Goal: Transaction & Acquisition: Book appointment/travel/reservation

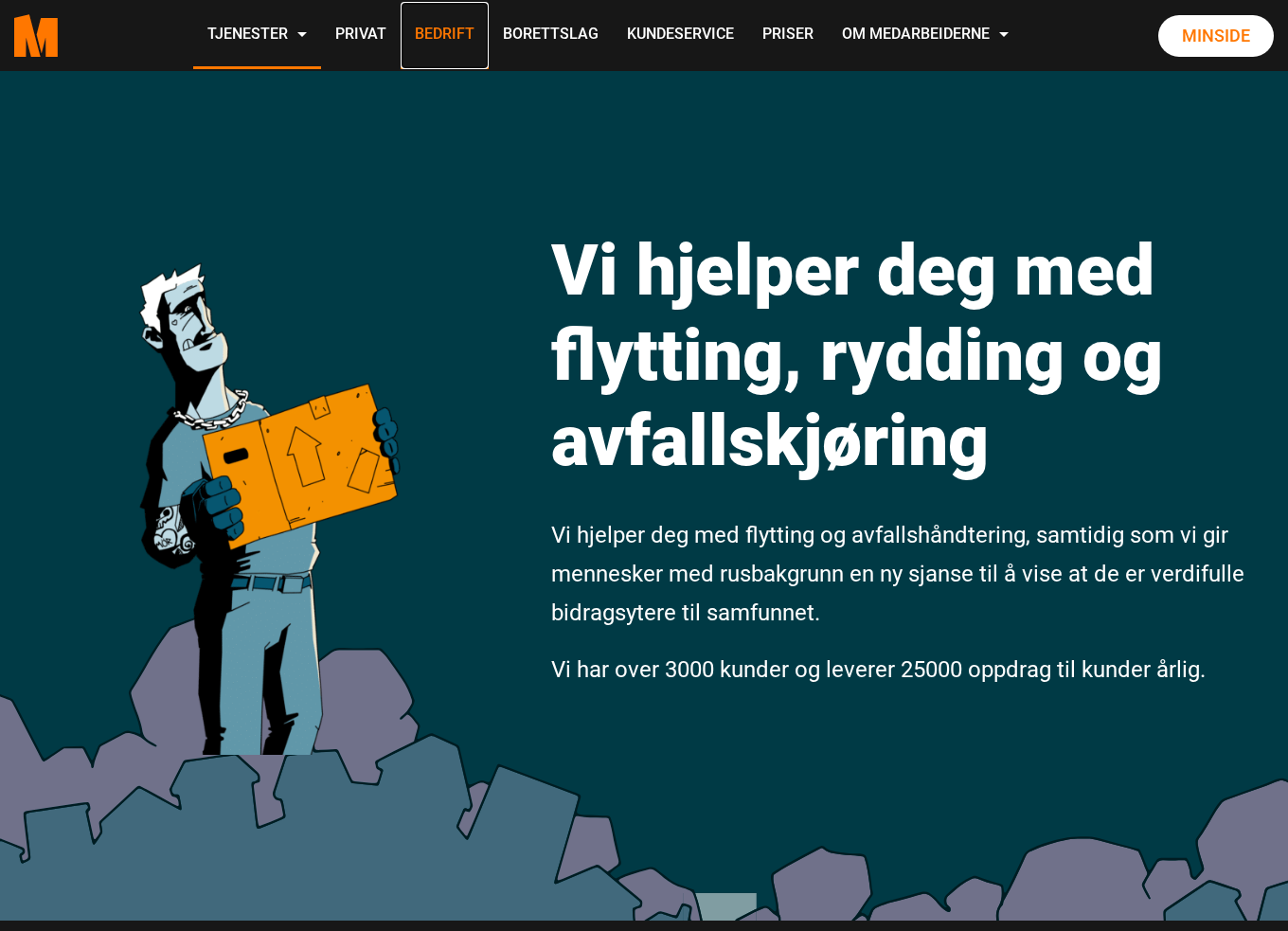
click at [440, 38] on link "Bedrift" at bounding box center [445, 36] width 88 height 67
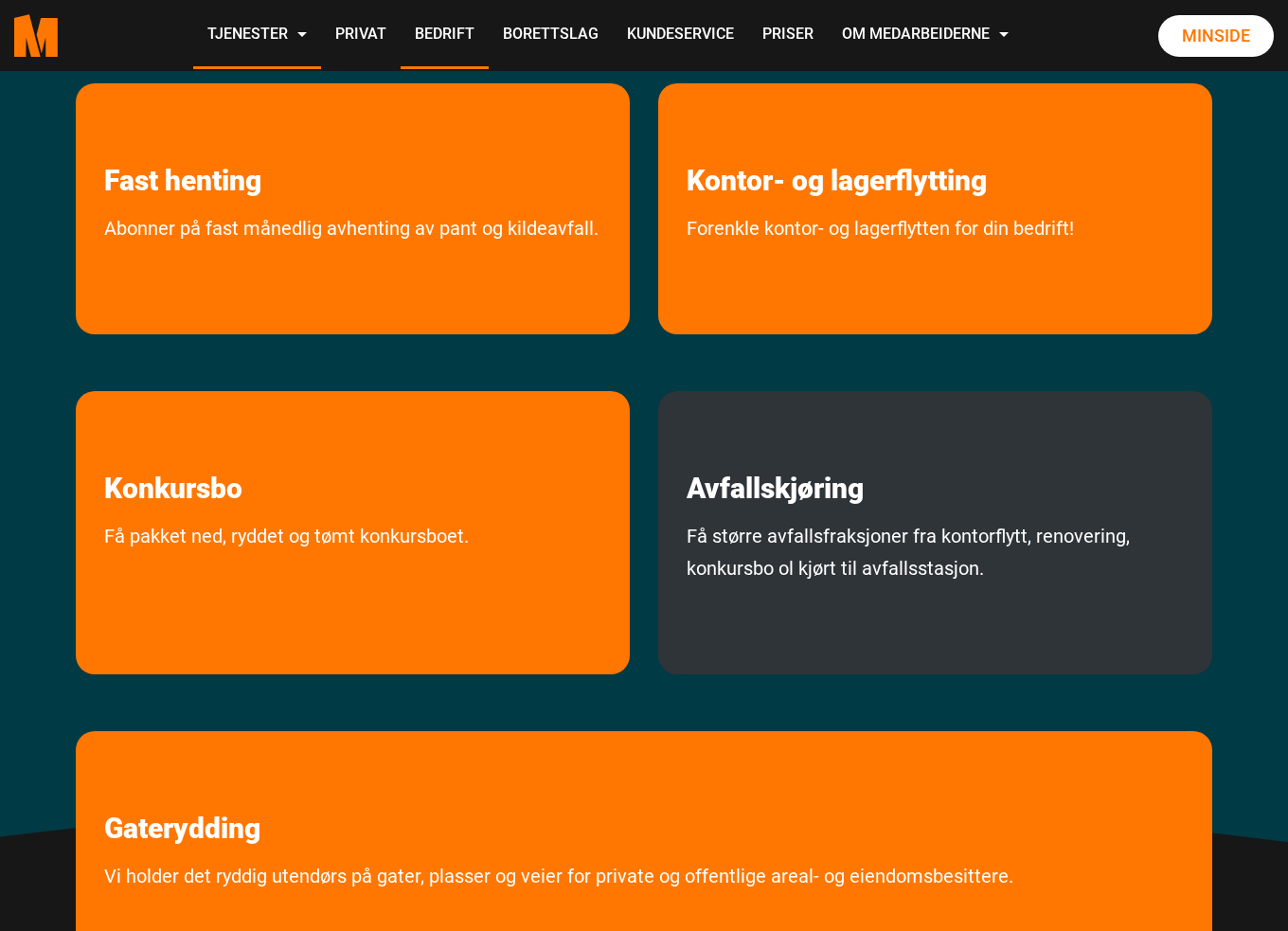
scroll to position [631, 0]
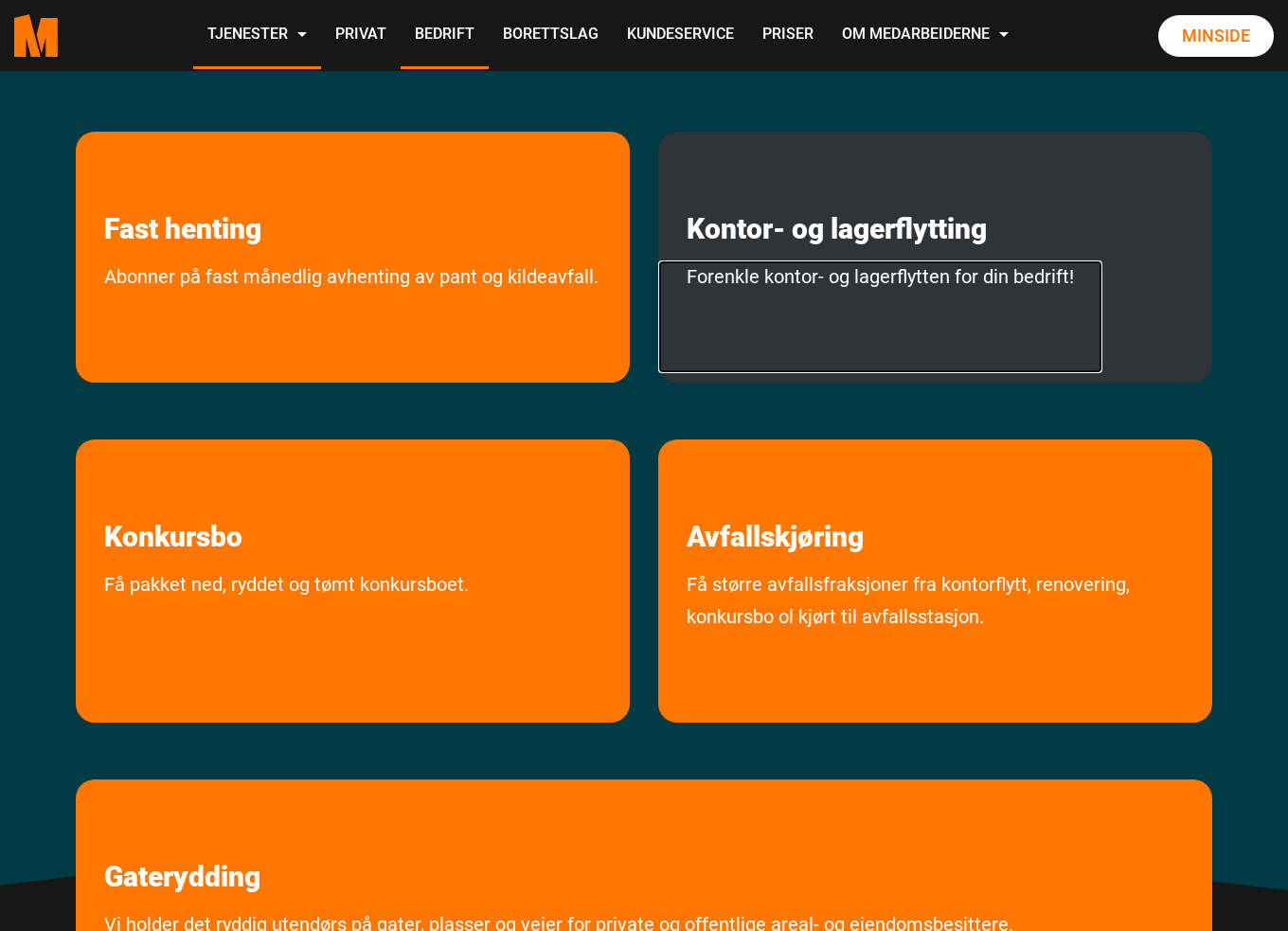
click at [908, 261] on link "Forenkle kontor- og lagerflytten for din bedrift!" at bounding box center [880, 316] width 444 height 113
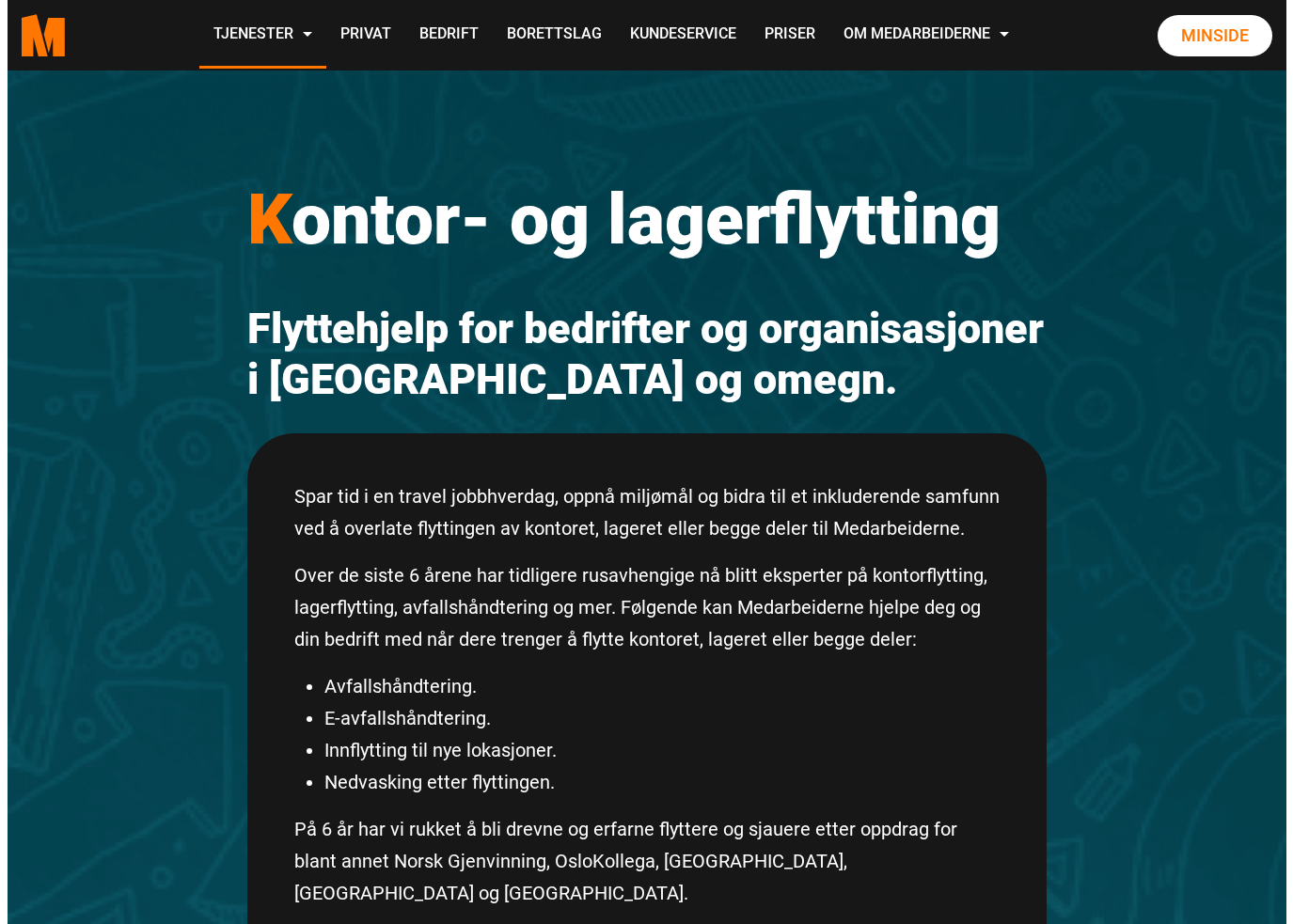
scroll to position [313, 0]
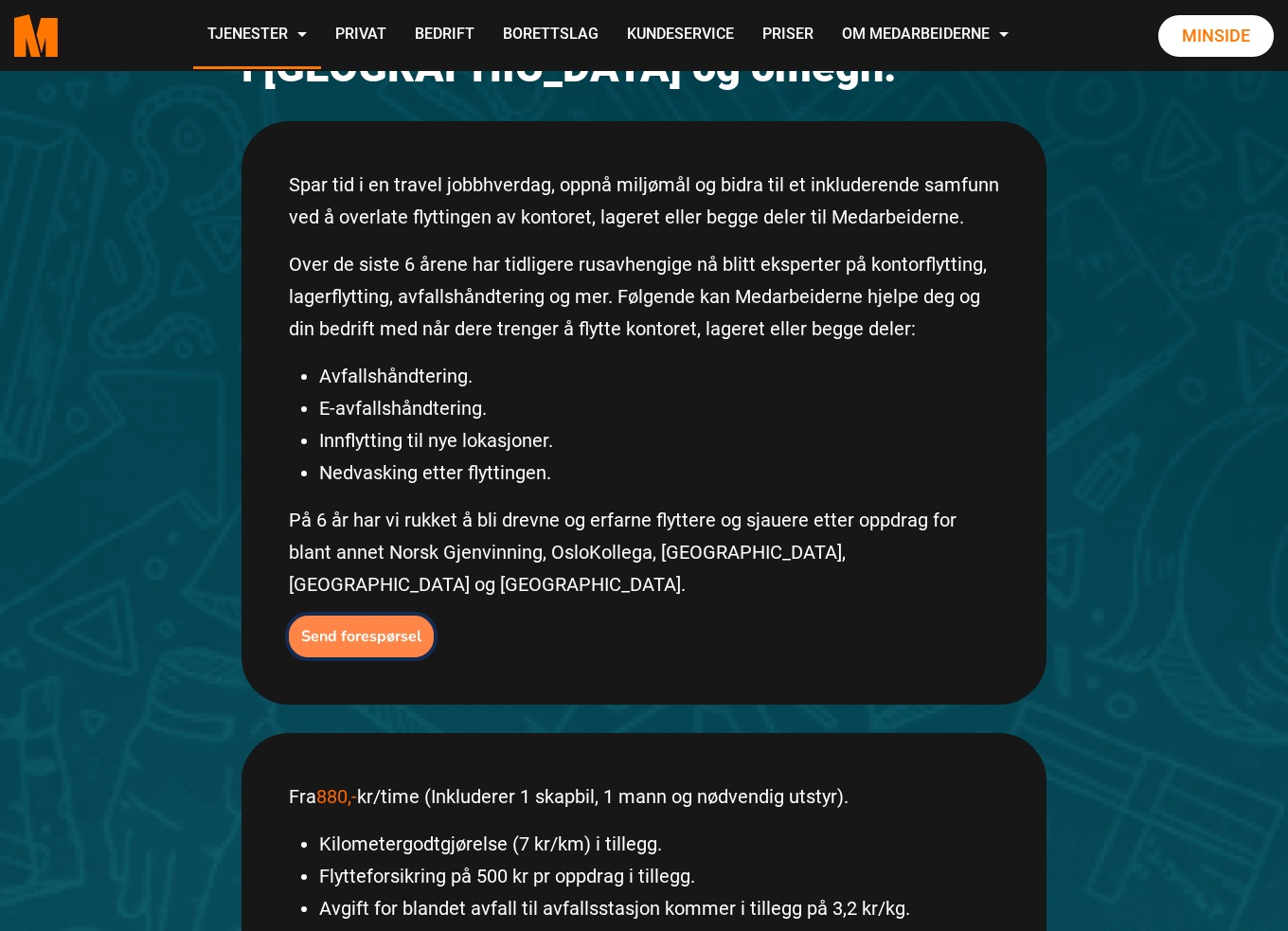
click at [341, 626] on b "Send forespørsel" at bounding box center [361, 637] width 120 height 21
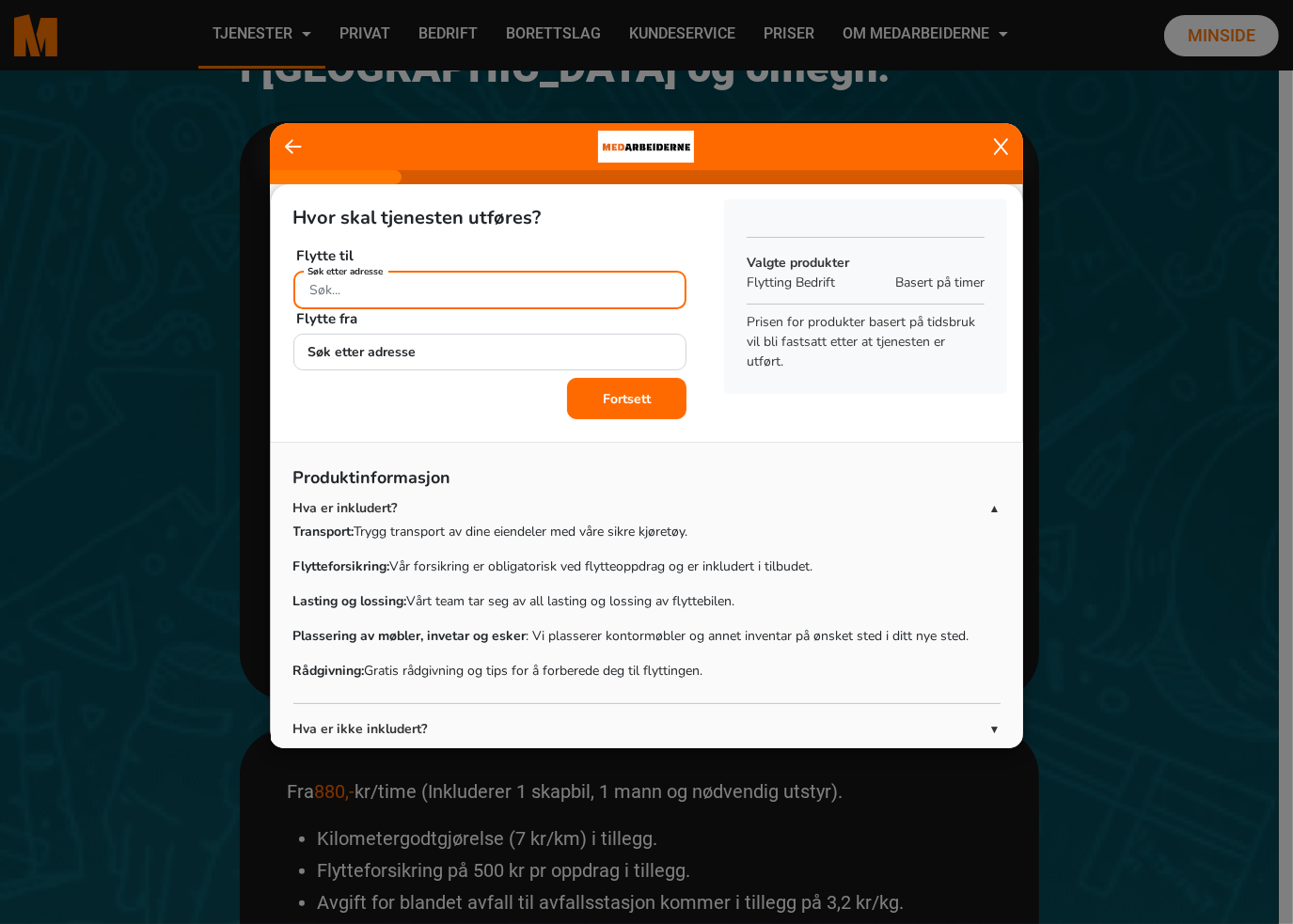
click at [456, 294] on input "Søk etter adresse" at bounding box center [490, 290] width 394 height 38
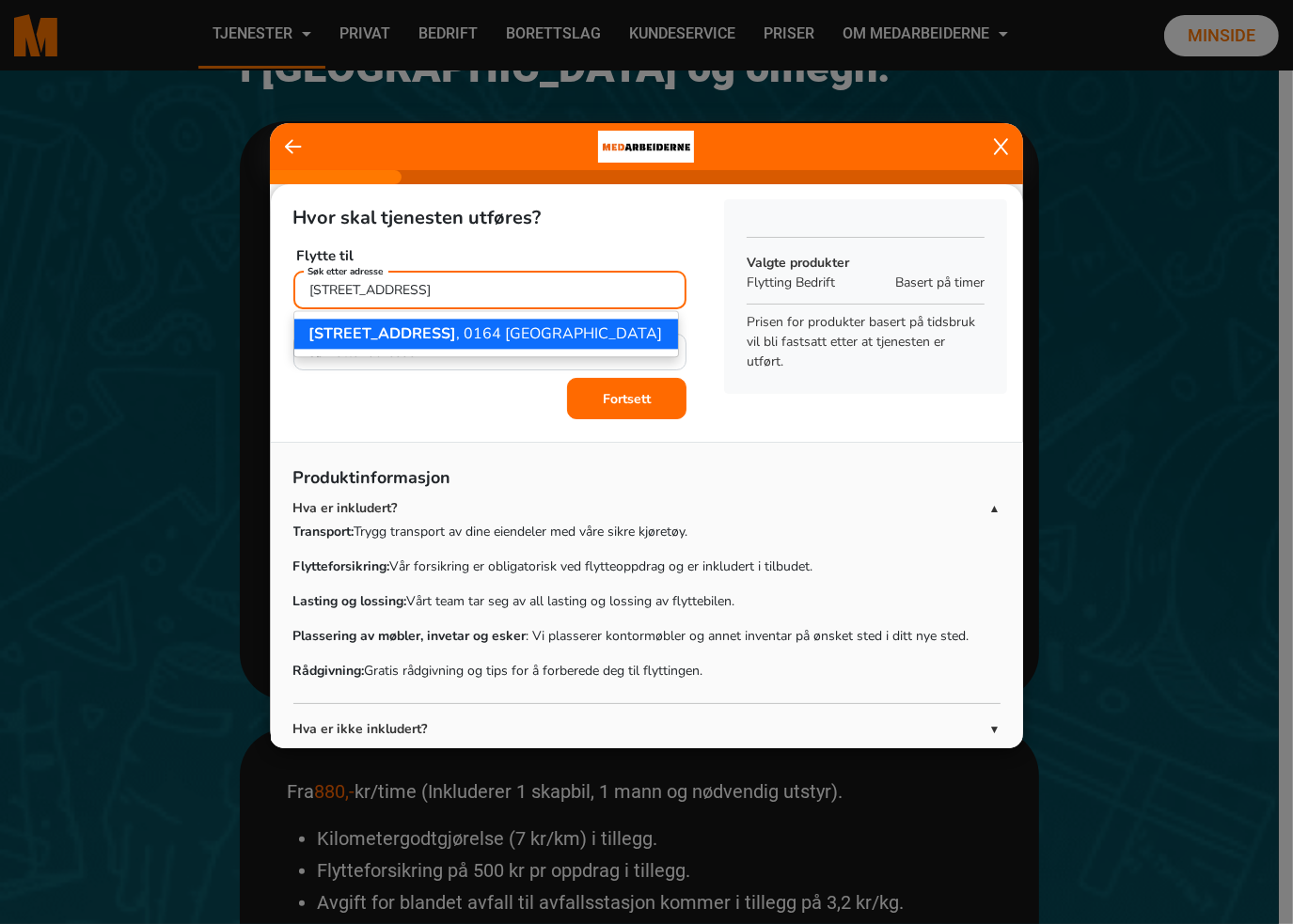
click at [442, 337] on span "Universitetsgata 18" at bounding box center [383, 334] width 148 height 21
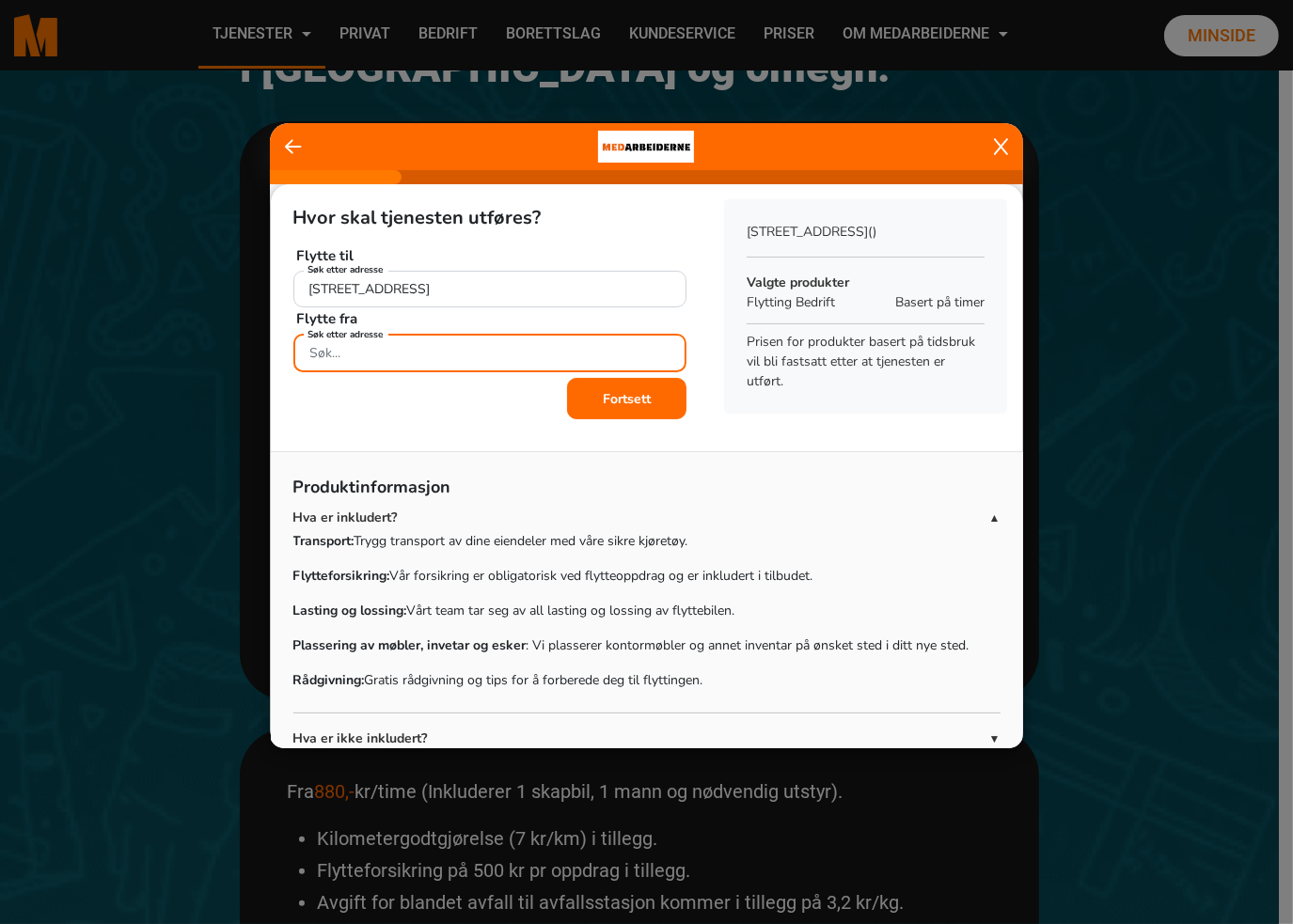
click at [442, 342] on input "Søk etter adresse" at bounding box center [490, 353] width 394 height 38
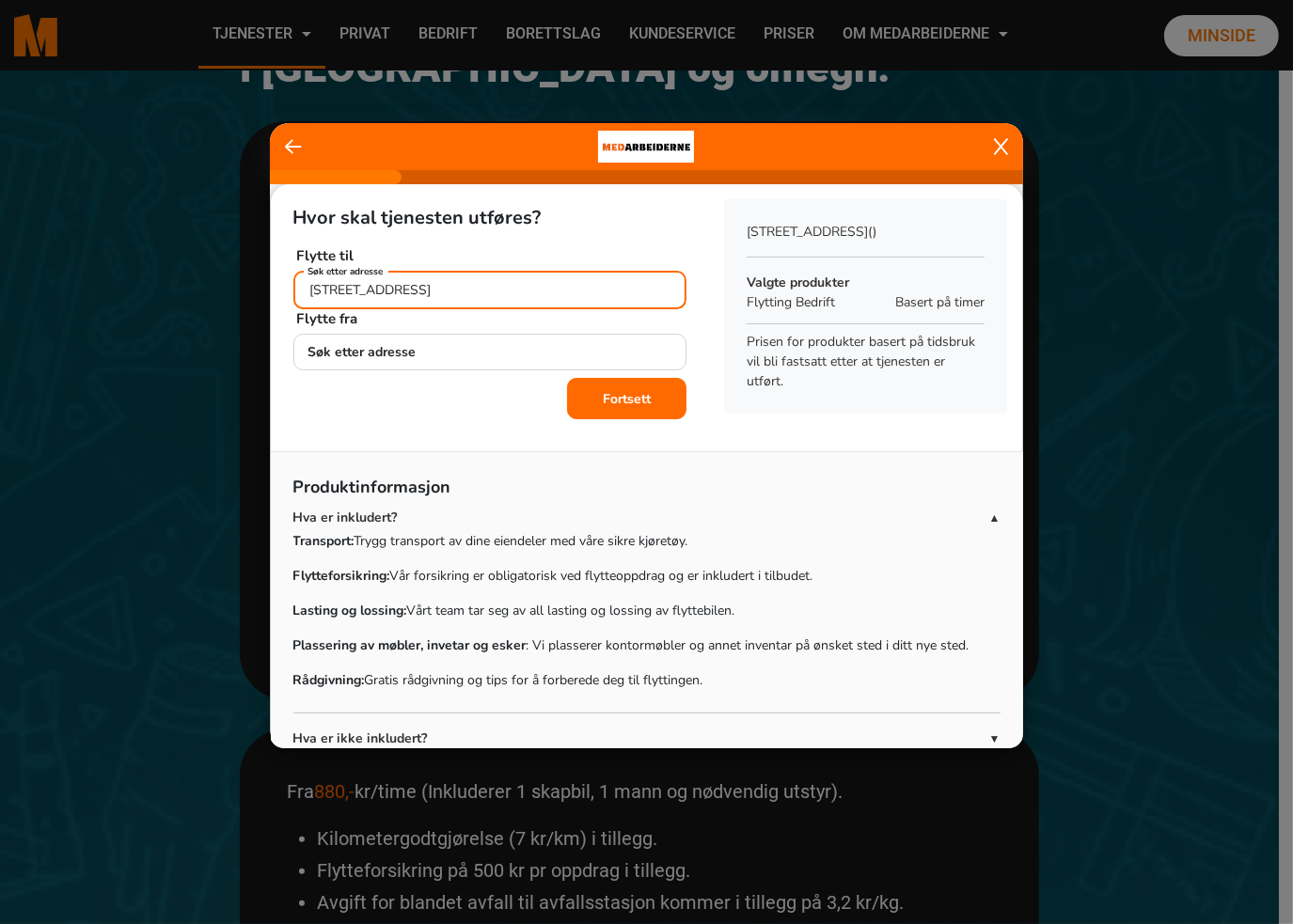
click at [504, 288] on input "Universitetsgata 18, 0164 Oslo" at bounding box center [490, 290] width 394 height 38
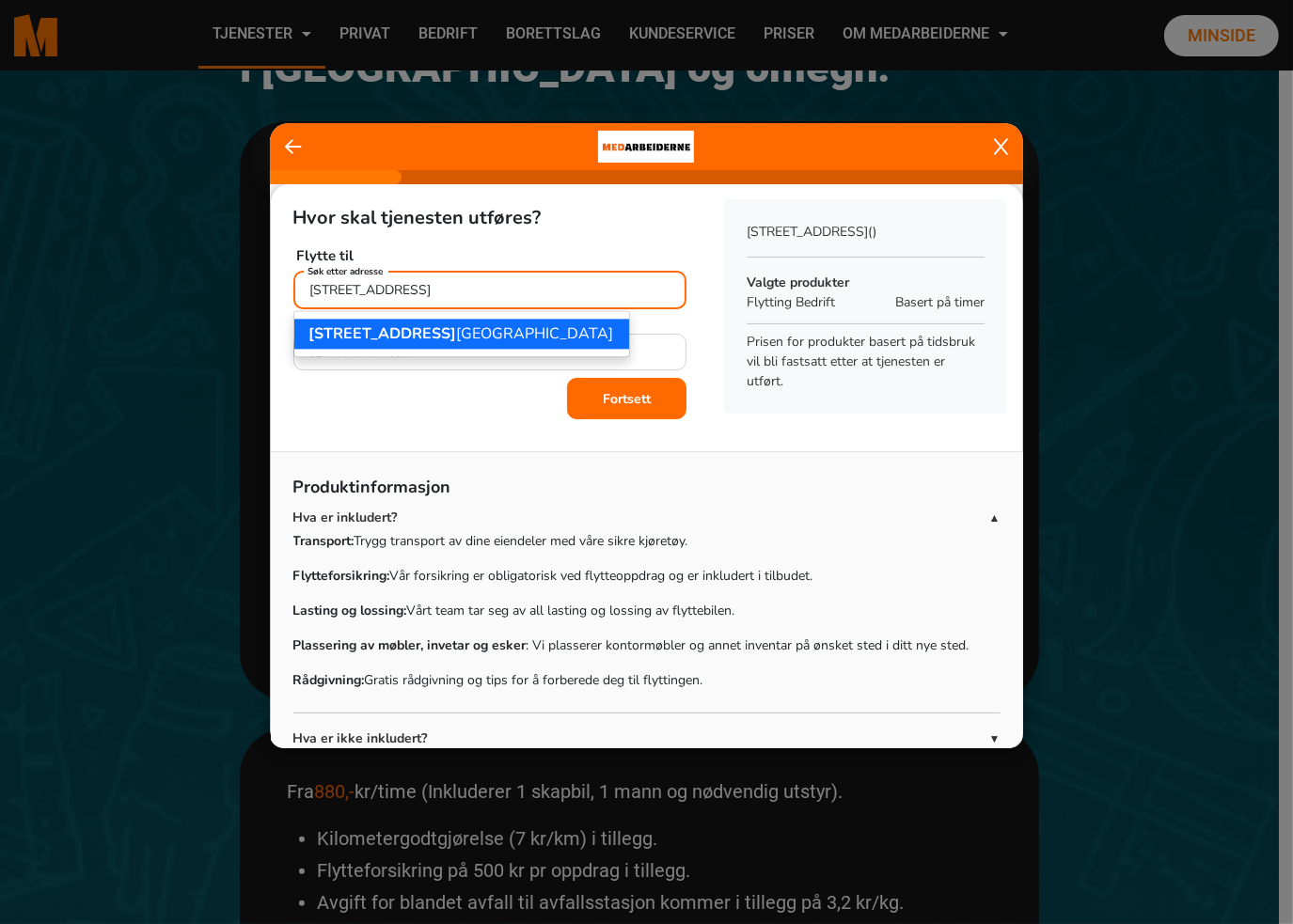
click at [470, 326] on button "Kongens gate 12, 0153 Oslo" at bounding box center [461, 334] width 335 height 31
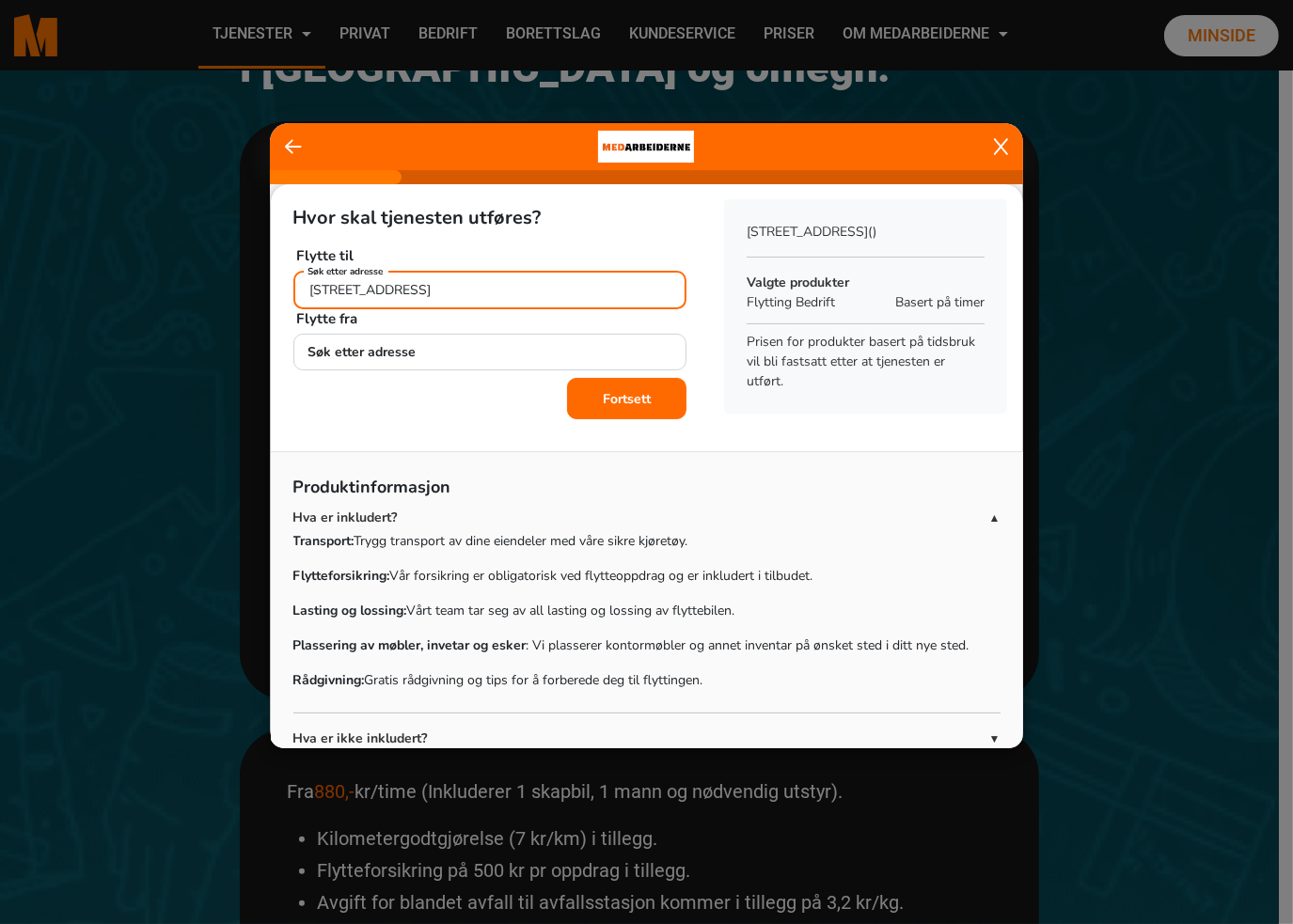
type input "Kongens gate 12, 0153 Oslo"
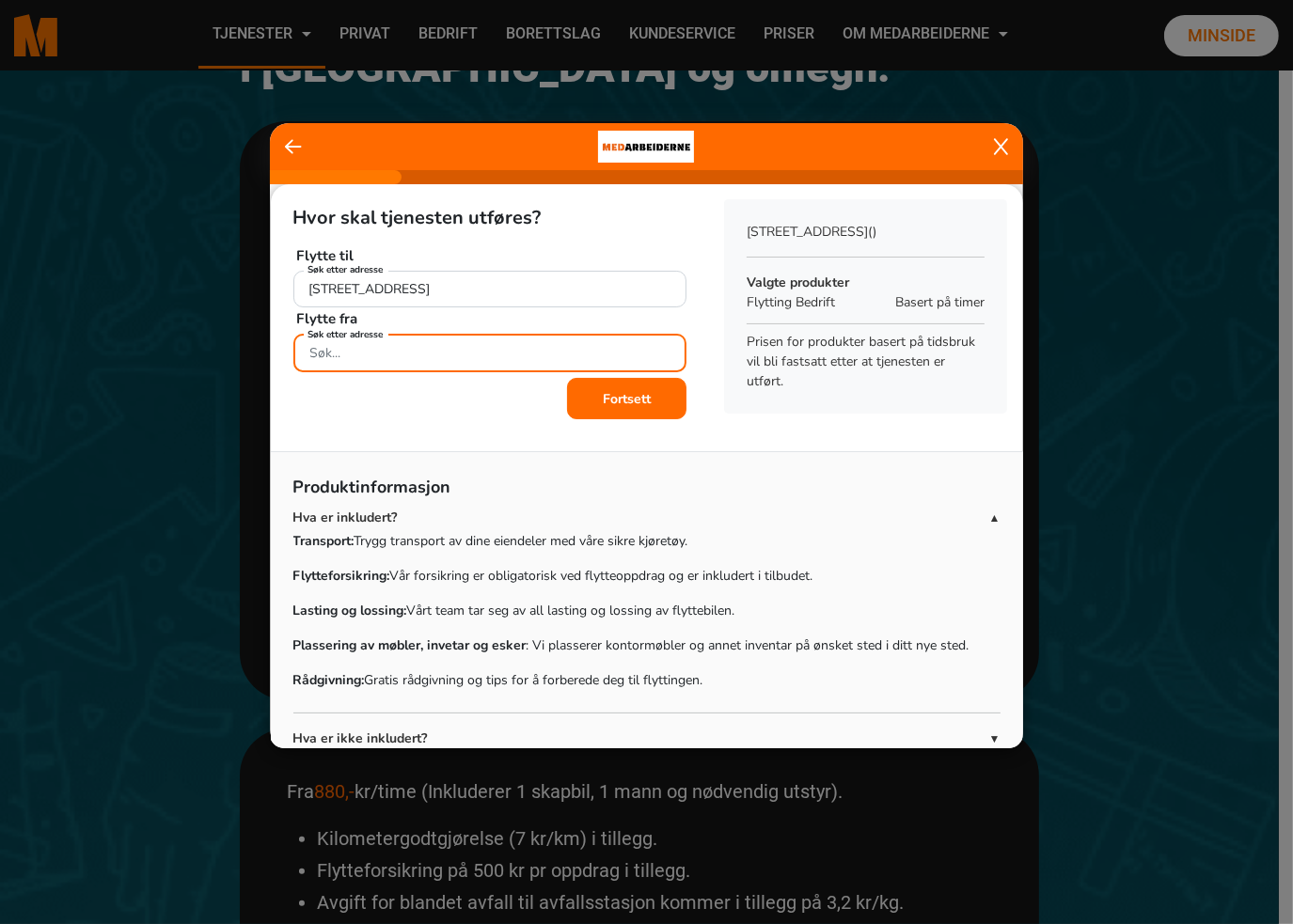
click at [474, 352] on input "Søk etter adresse" at bounding box center [490, 353] width 394 height 38
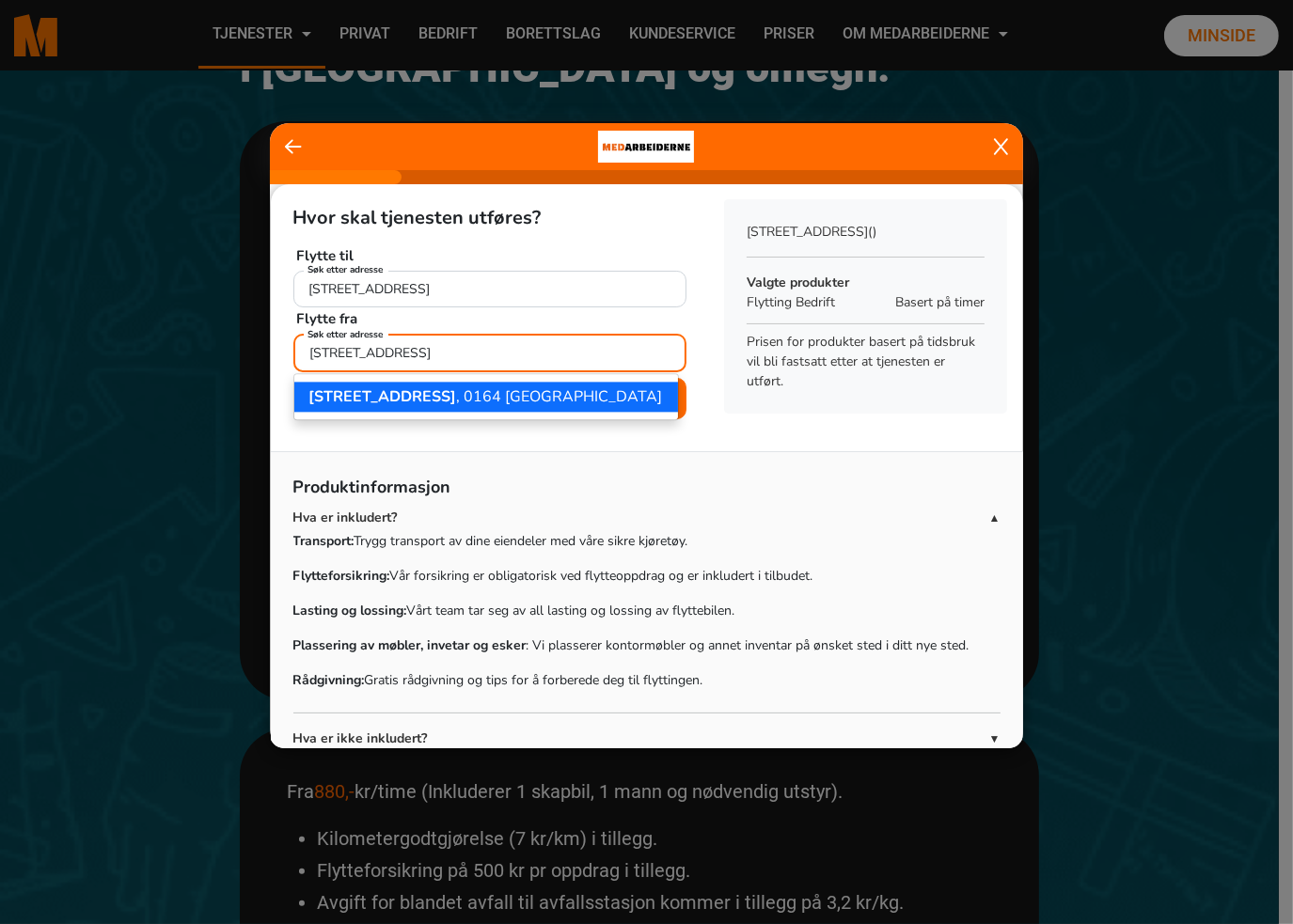
click at [477, 392] on ngb-highlight "Universitetsgata 18 , 0164 Oslo" at bounding box center [486, 397] width 353 height 21
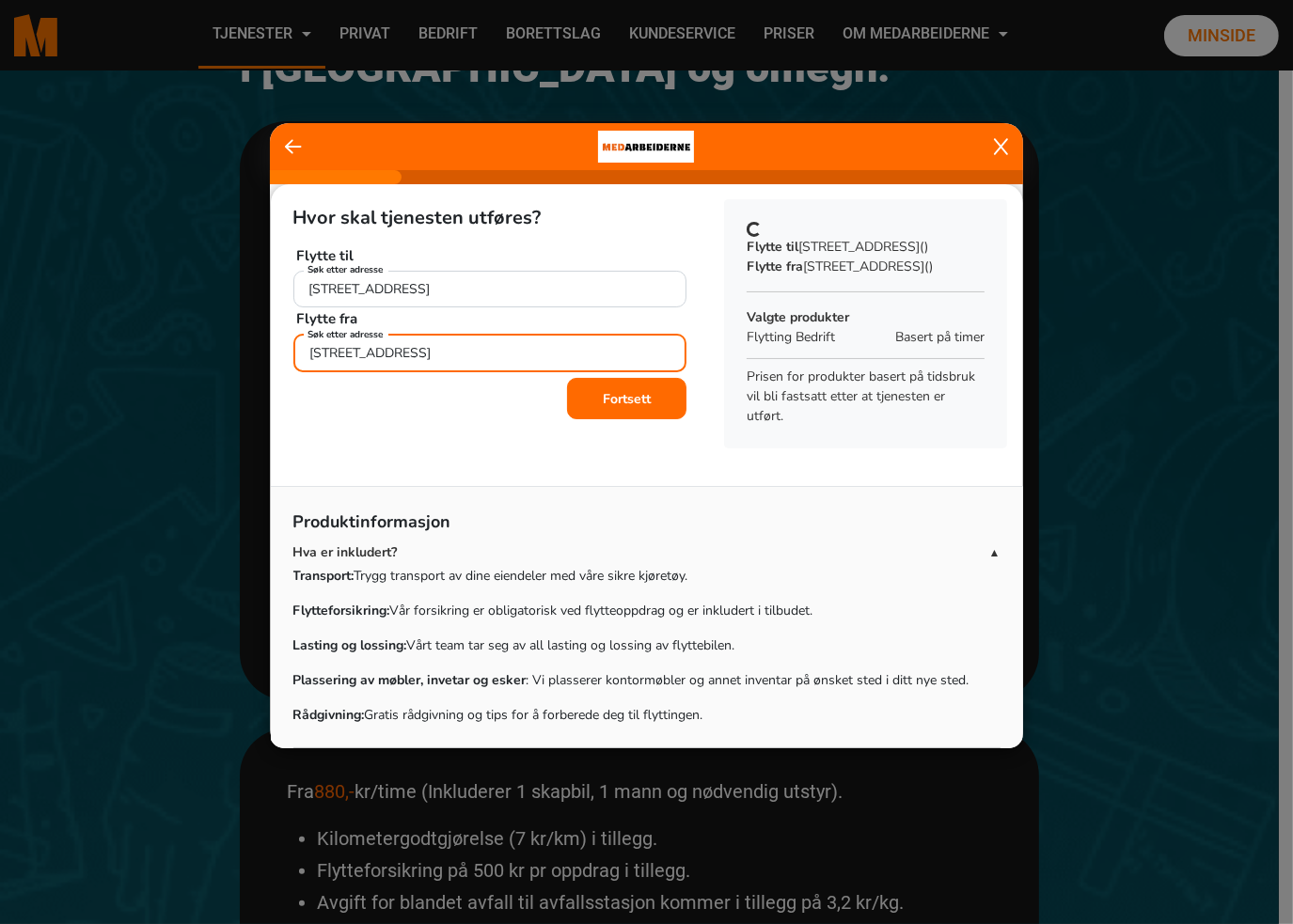
type input "Universitetsgata 18, 0164 Oslo"
click at [474, 398] on div "Fortsett" at bounding box center [490, 398] width 394 height 41
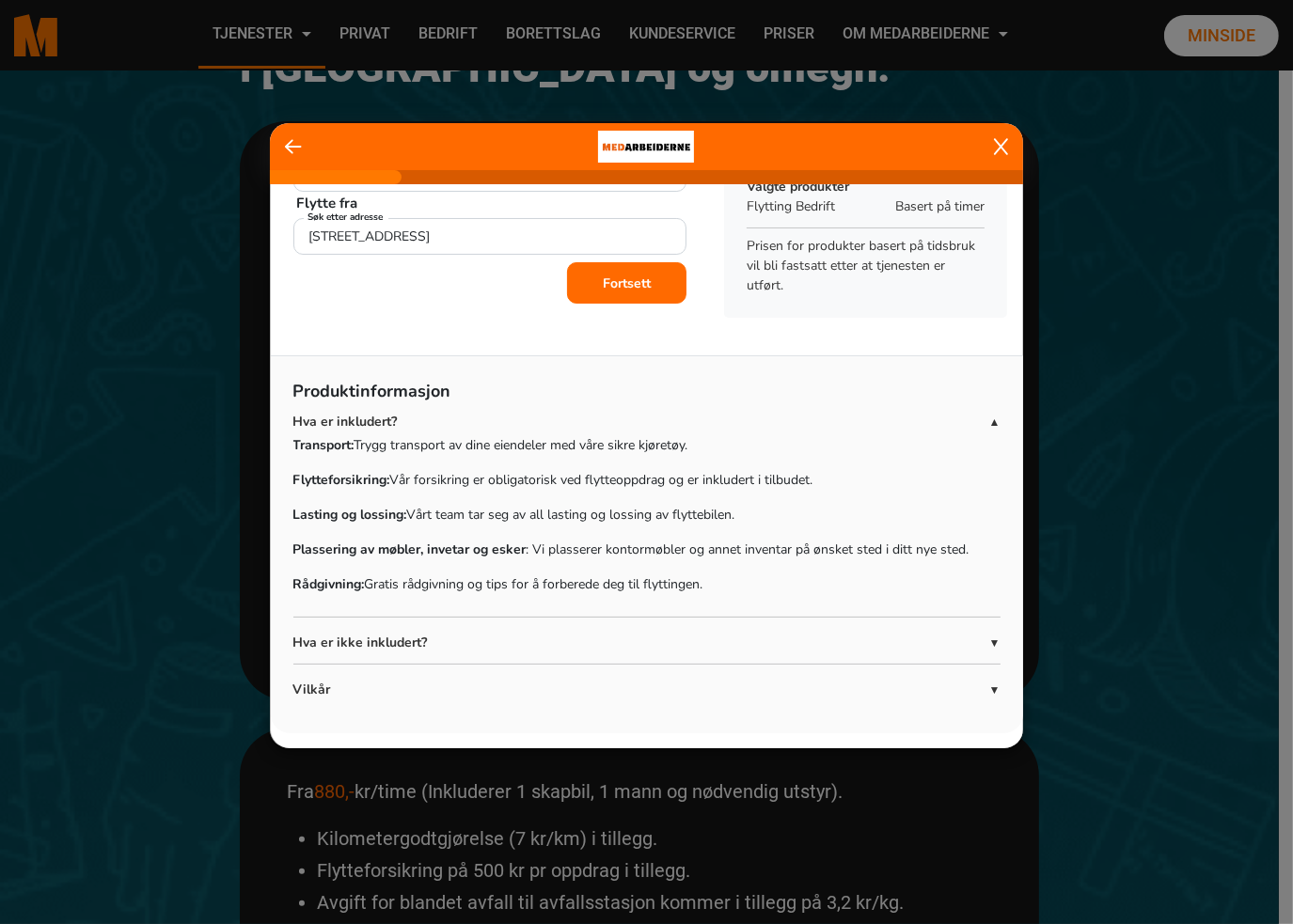
scroll to position [0, 0]
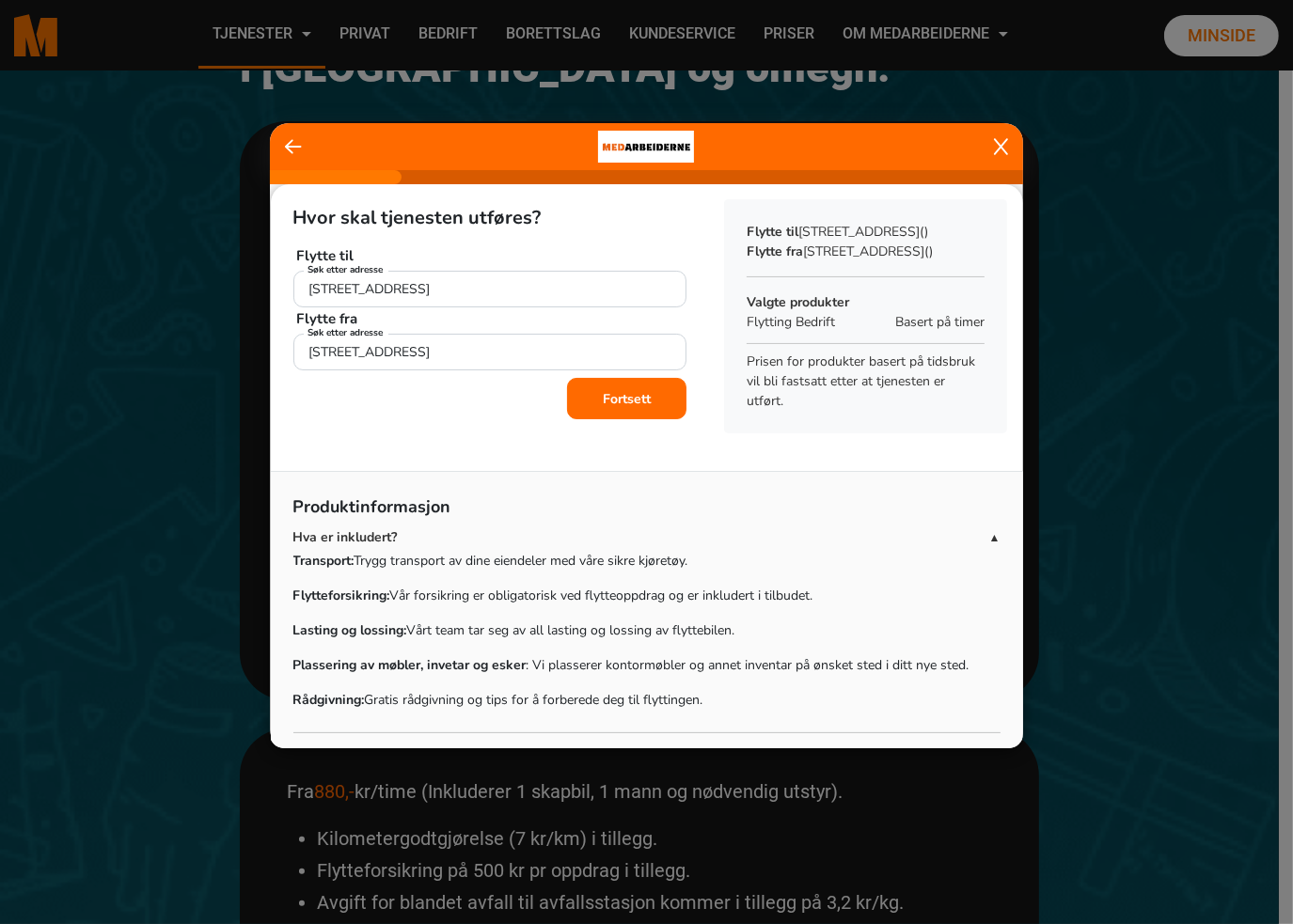
click at [622, 404] on b "Fortsett" at bounding box center [626, 399] width 48 height 18
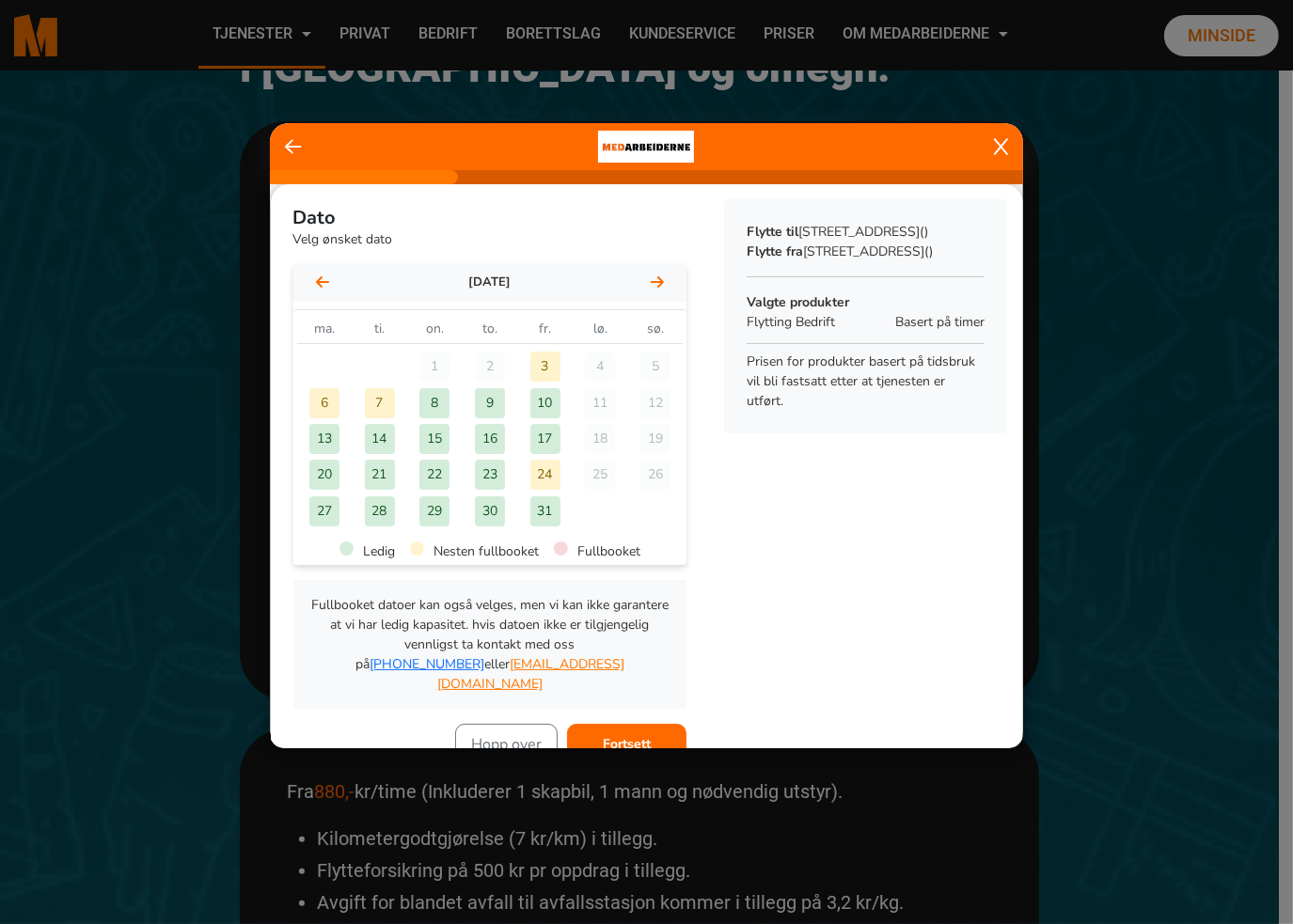
click at [372, 397] on div "7" at bounding box center [380, 404] width 31 height 31
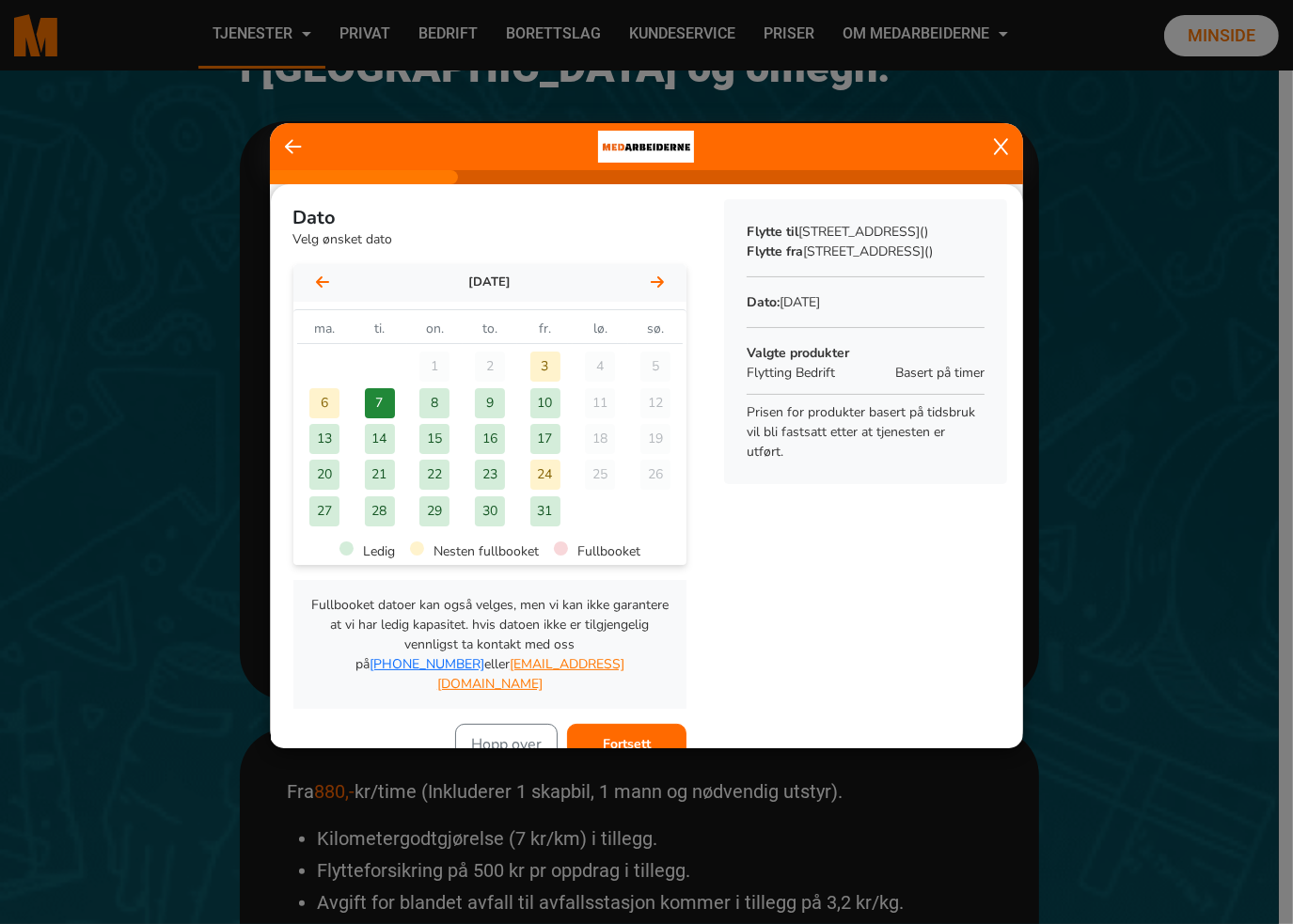
click at [782, 609] on div "Dato Velg ønsket dato oktober 2025 oktober 2025 ma. ti. on. to. fr. lø. sø. 1 2…" at bounding box center [647, 474] width 752 height 581
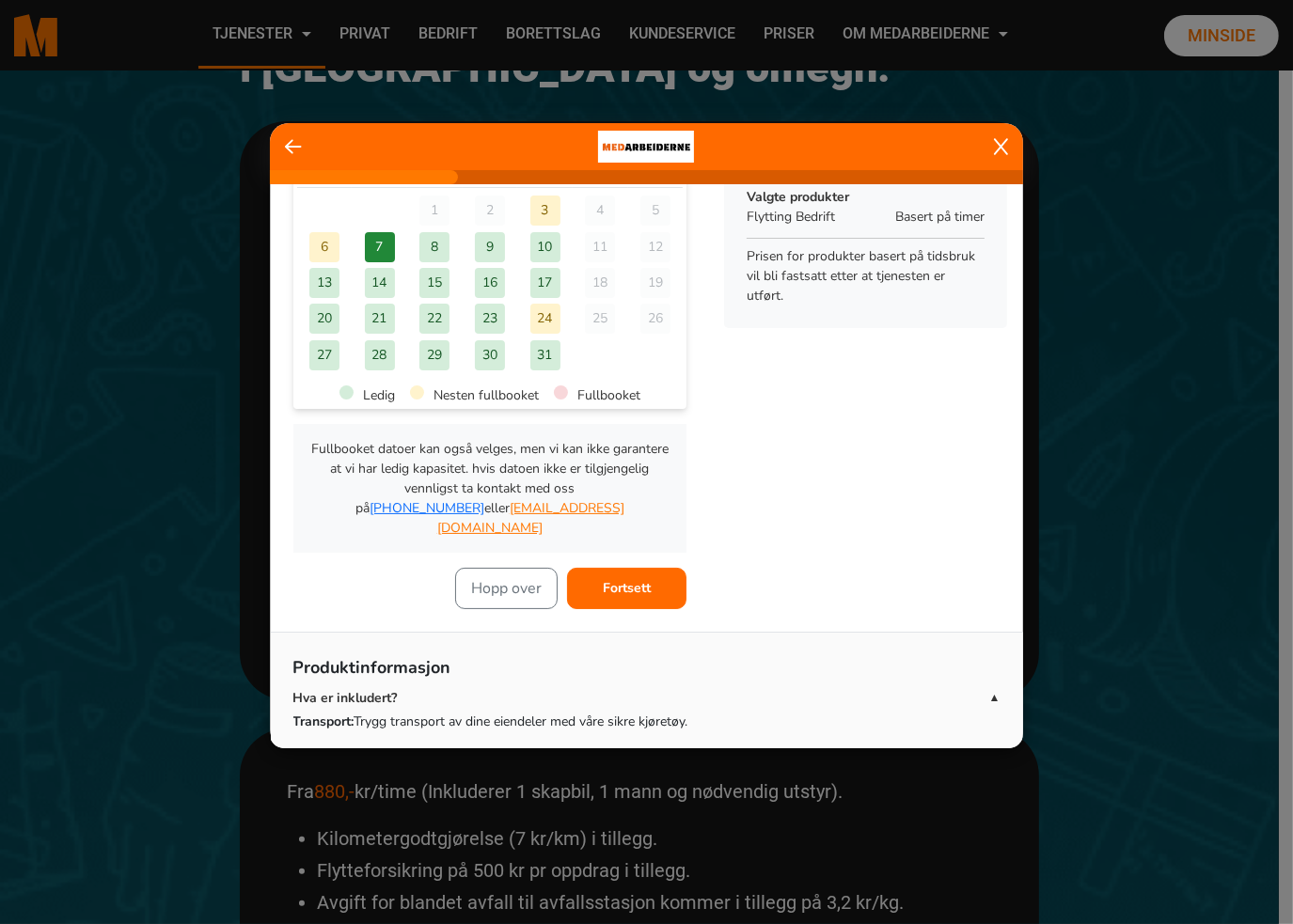
click at [782, 609] on div "Dato Velg ønsket dato oktober 2025 oktober 2025 ma. ti. on. to. fr. lø. sø. 1 2…" at bounding box center [647, 527] width 752 height 997
click at [612, 579] on b "Fortsett" at bounding box center [626, 588] width 48 height 18
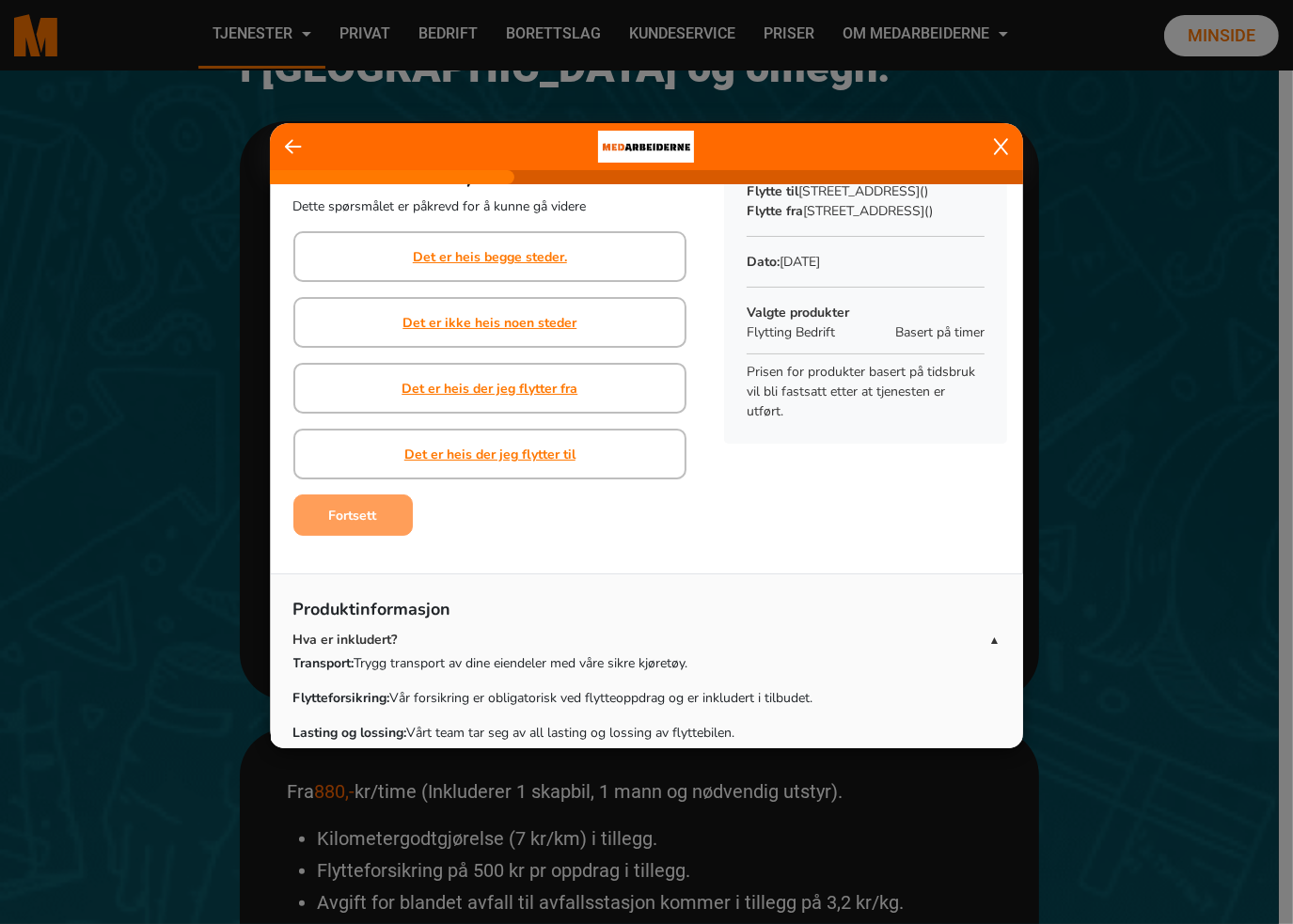
scroll to position [0, 0]
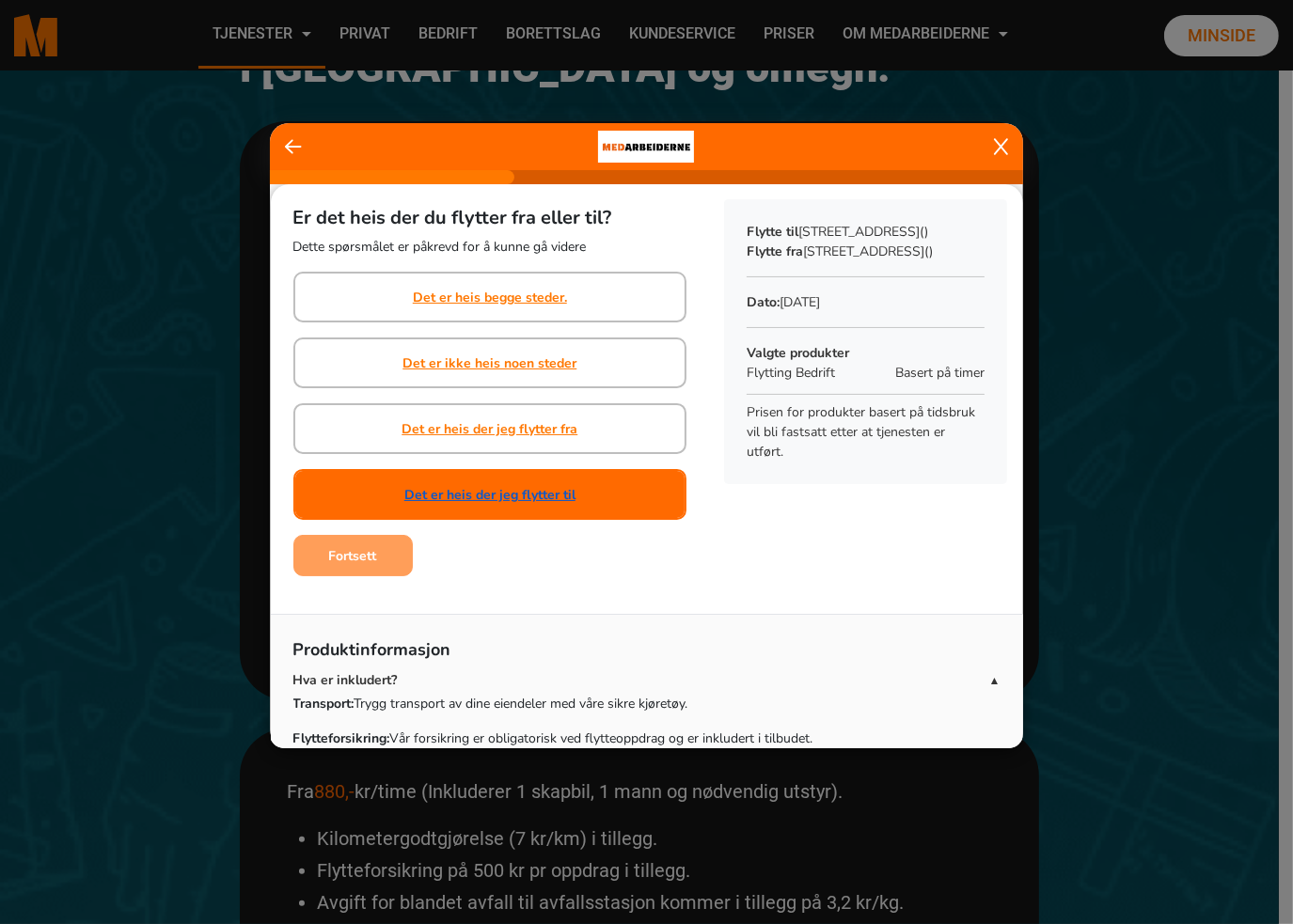
click at [568, 490] on link "Det er heis der jeg flytter til" at bounding box center [489, 494] width 171 height 20
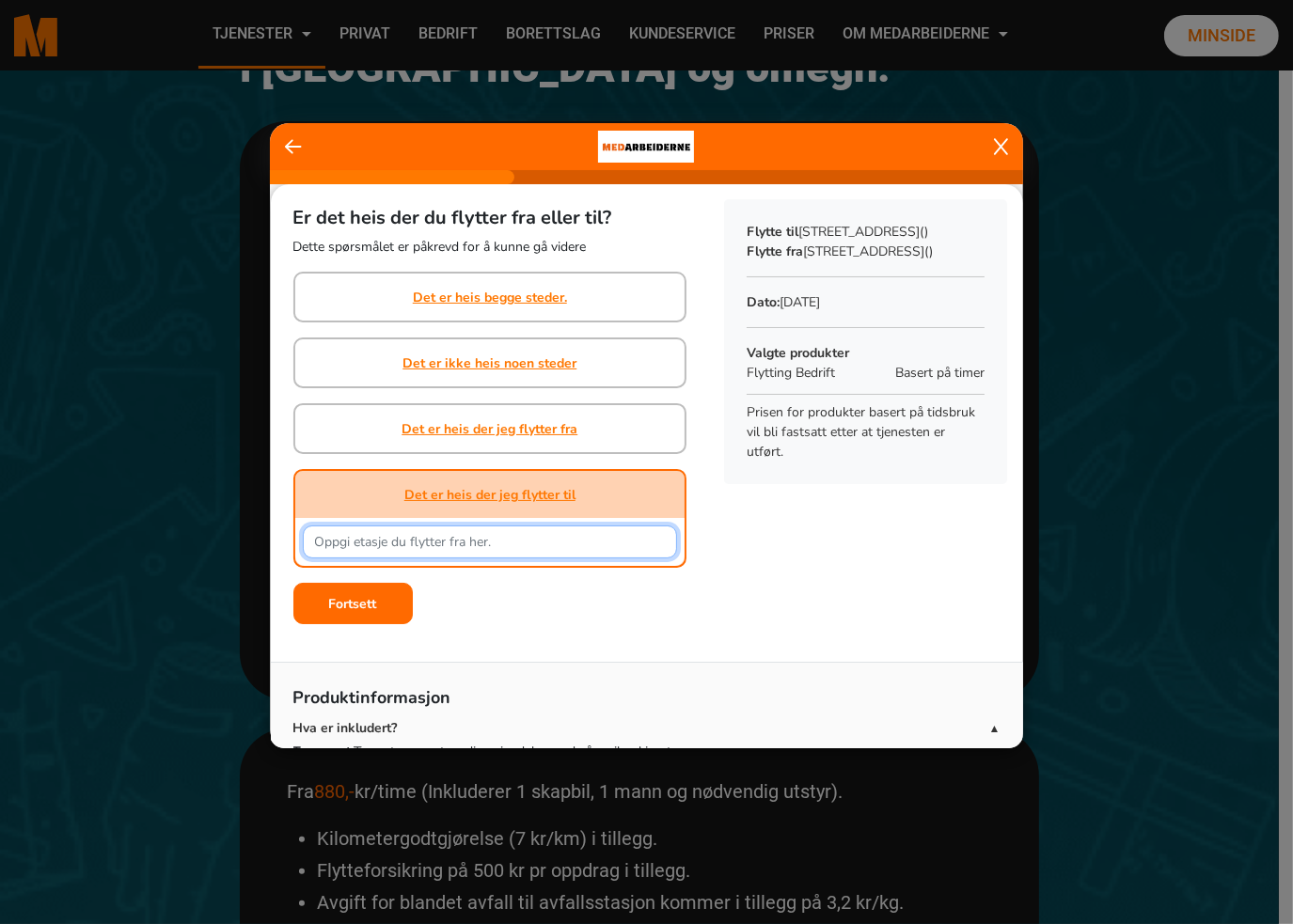
click at [546, 536] on input "text" at bounding box center [490, 542] width 375 height 32
type input "2"
click at [620, 635] on div "Er det heis der du flytter fra eller til? Dette spørsmålet er påkrevd for å kun…" at bounding box center [491, 411] width 439 height 455
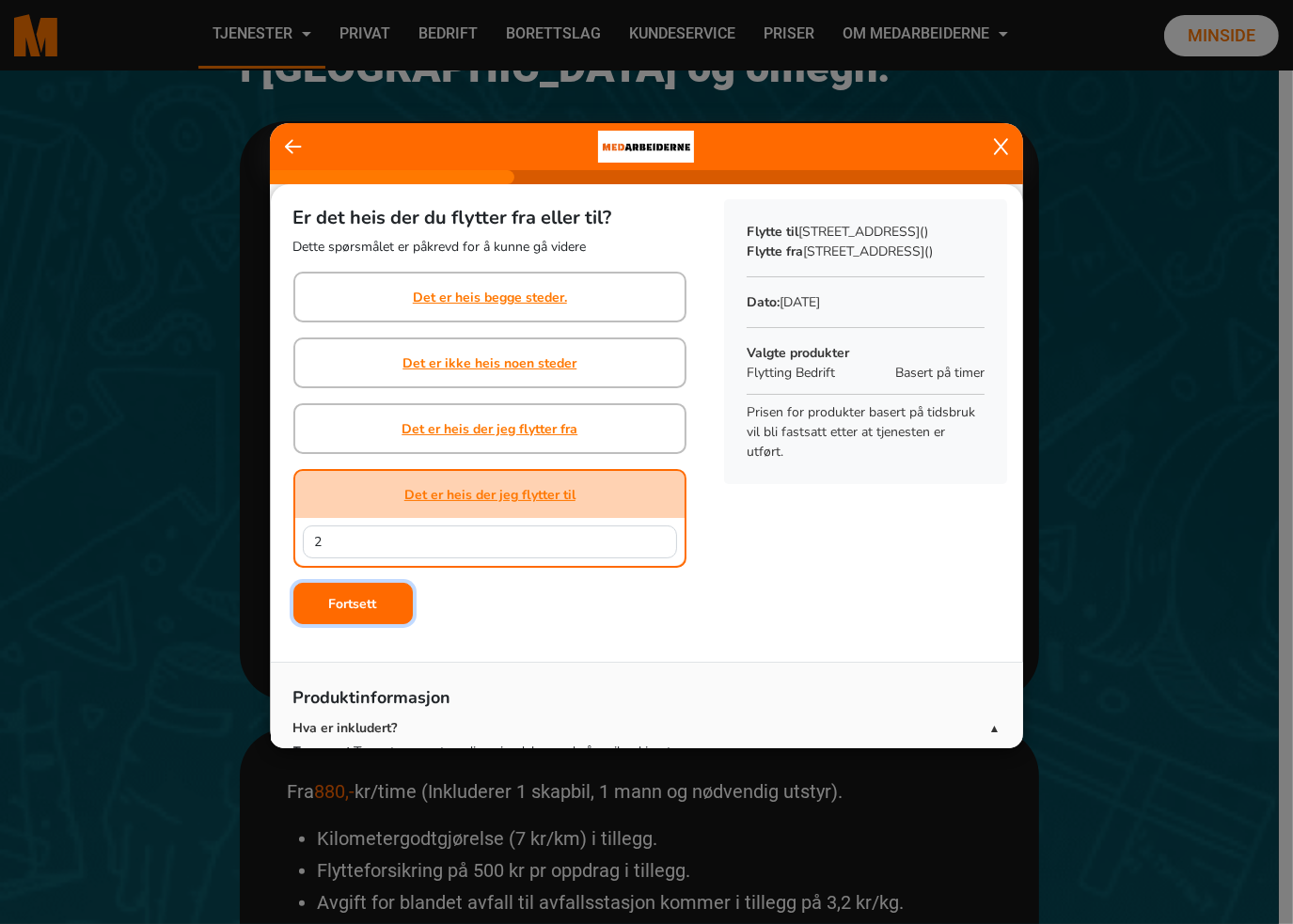
click at [354, 595] on b "Fortsett" at bounding box center [353, 603] width 48 height 18
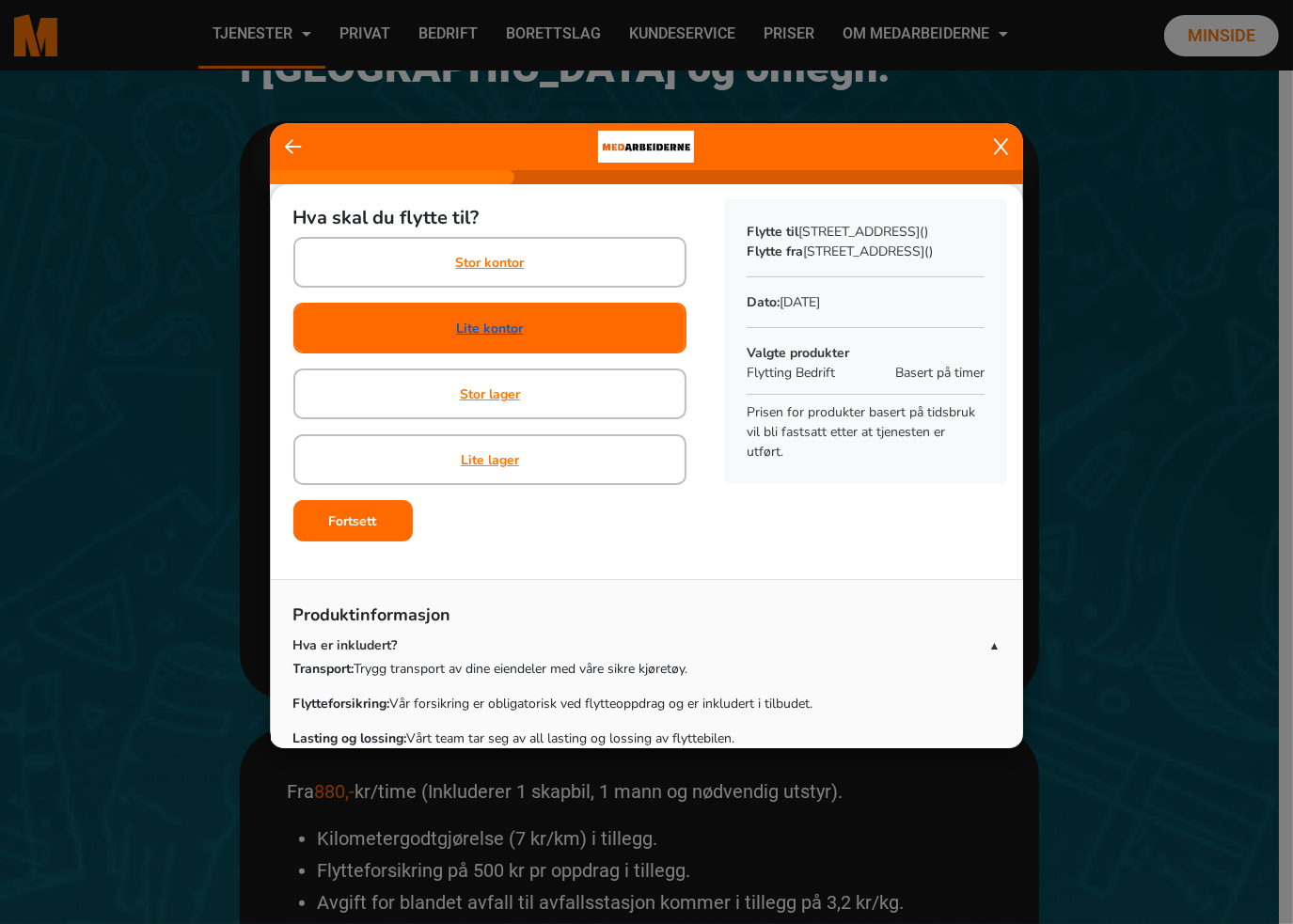
click at [502, 321] on link "Lite kontor" at bounding box center [490, 328] width 67 height 20
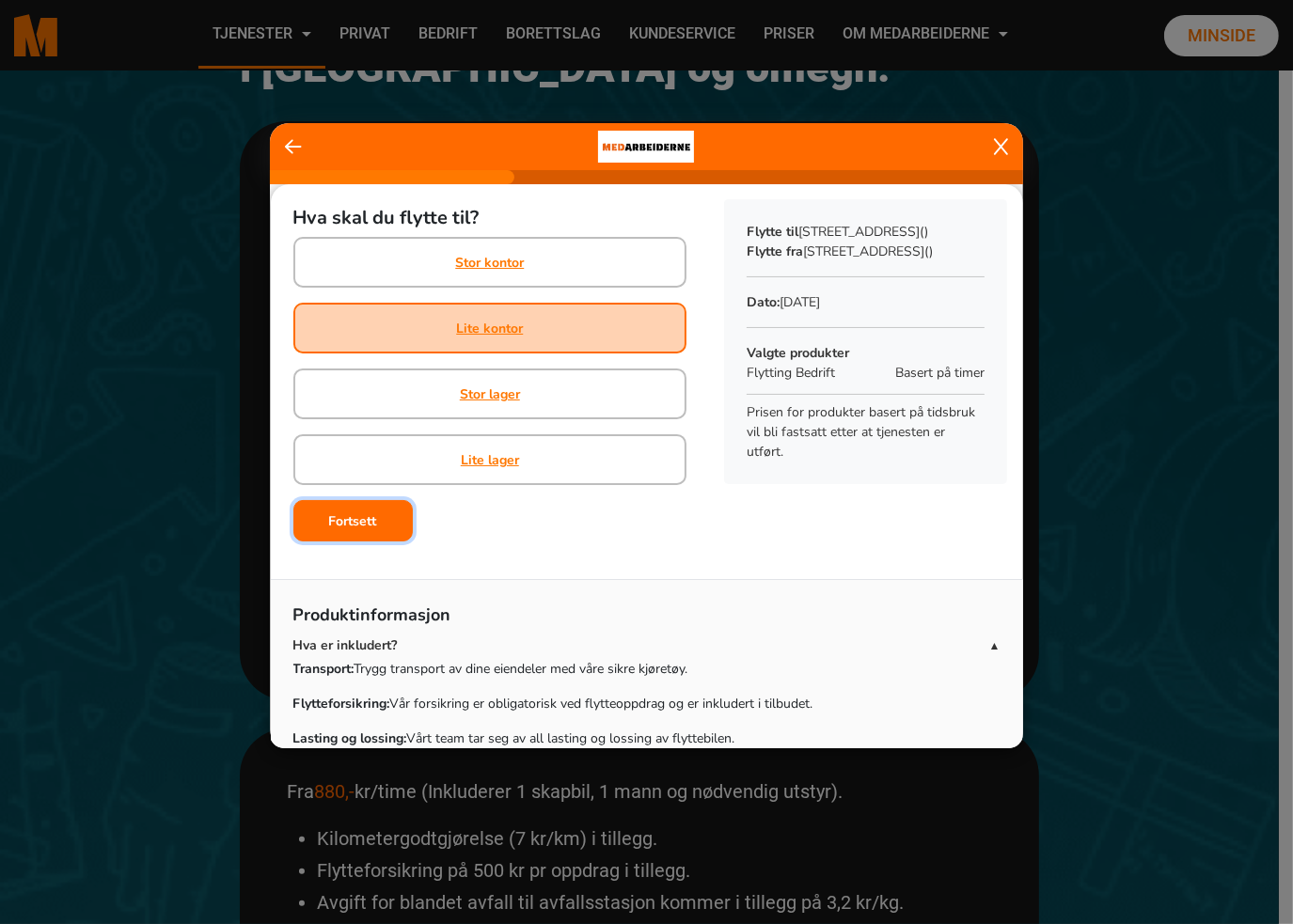
click at [376, 512] on button "Fortsett" at bounding box center [352, 520] width 119 height 41
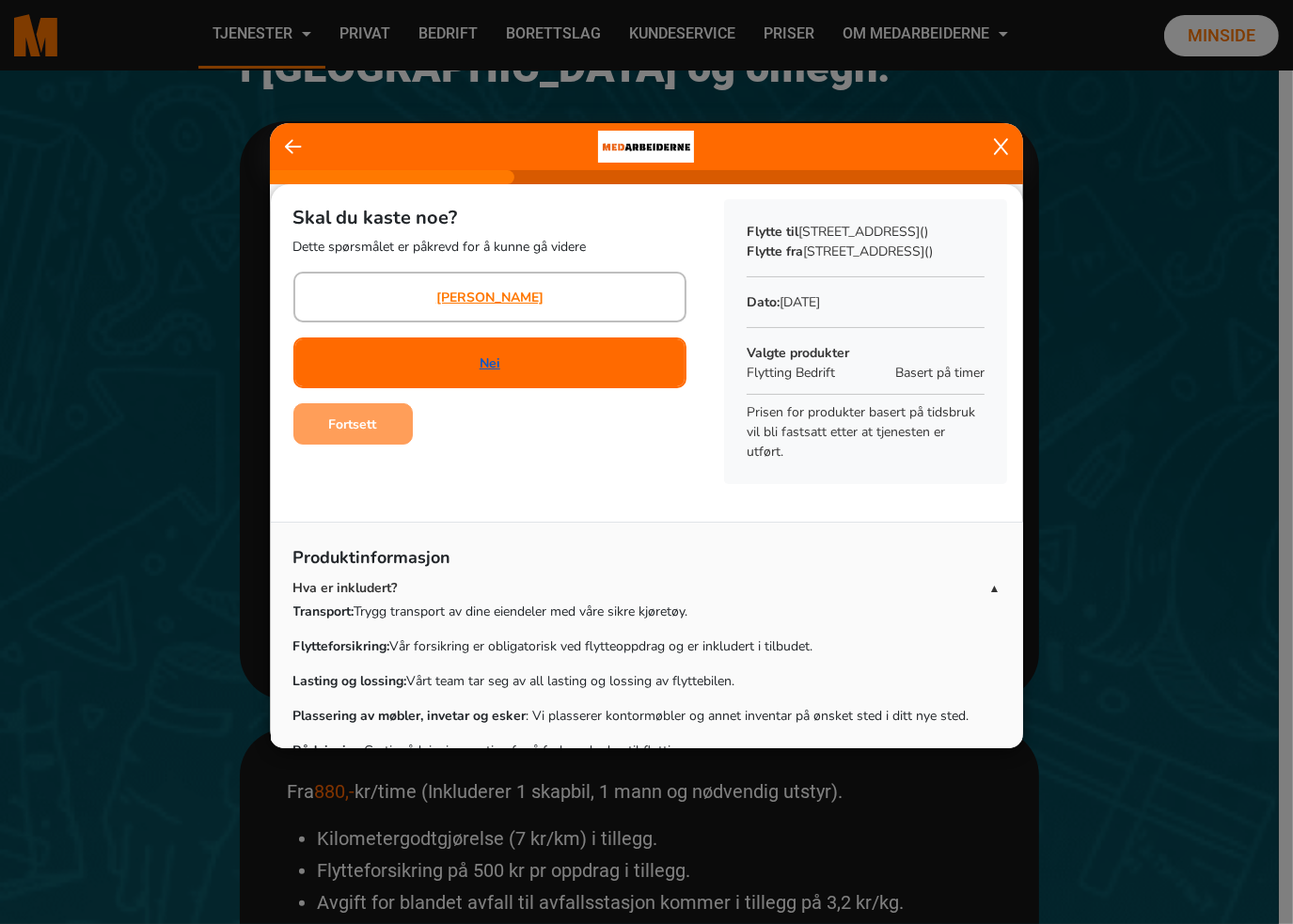
click at [480, 356] on link "Nei" at bounding box center [490, 363] width 21 height 20
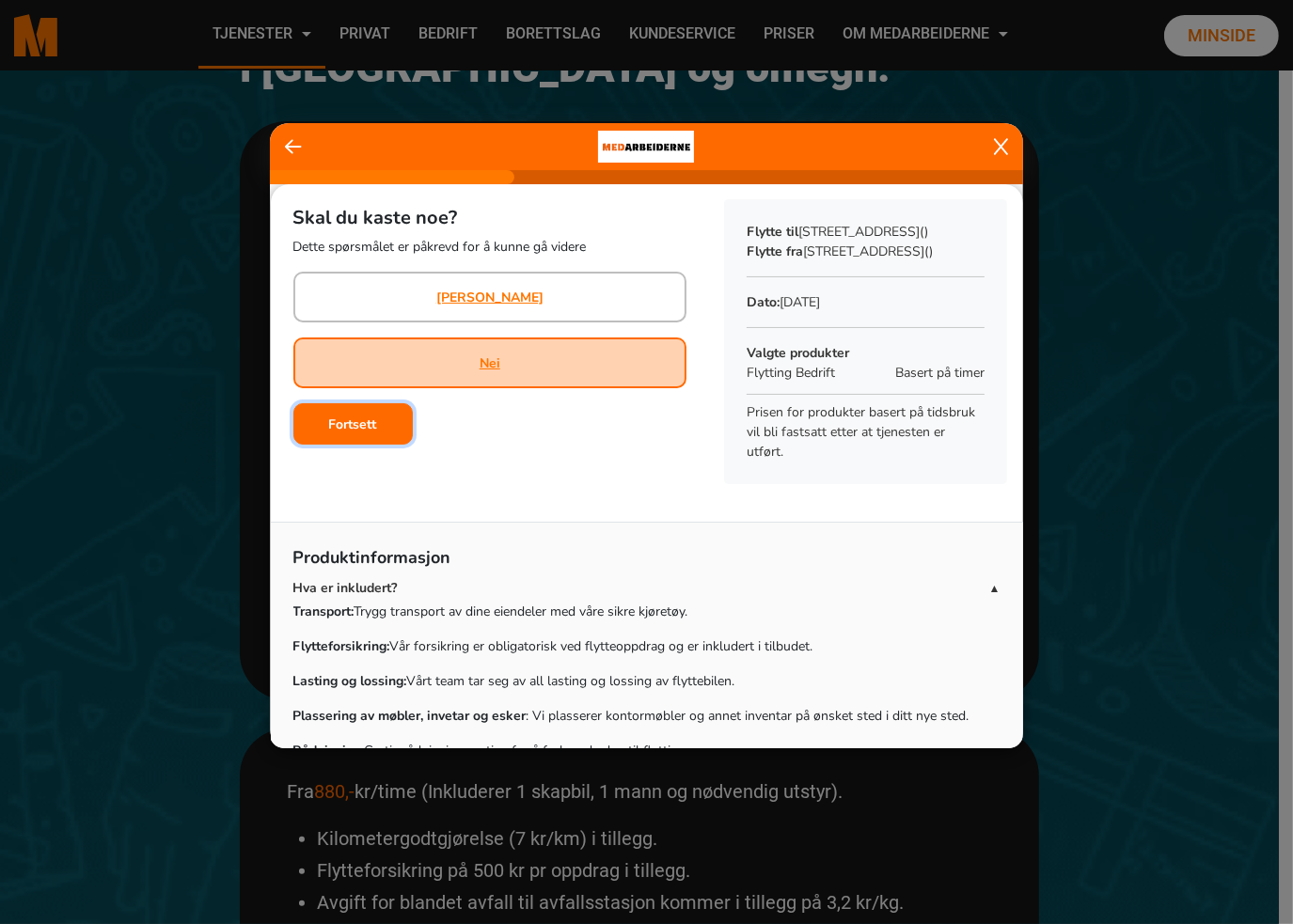
click at [371, 415] on b "Fortsett" at bounding box center [353, 424] width 48 height 18
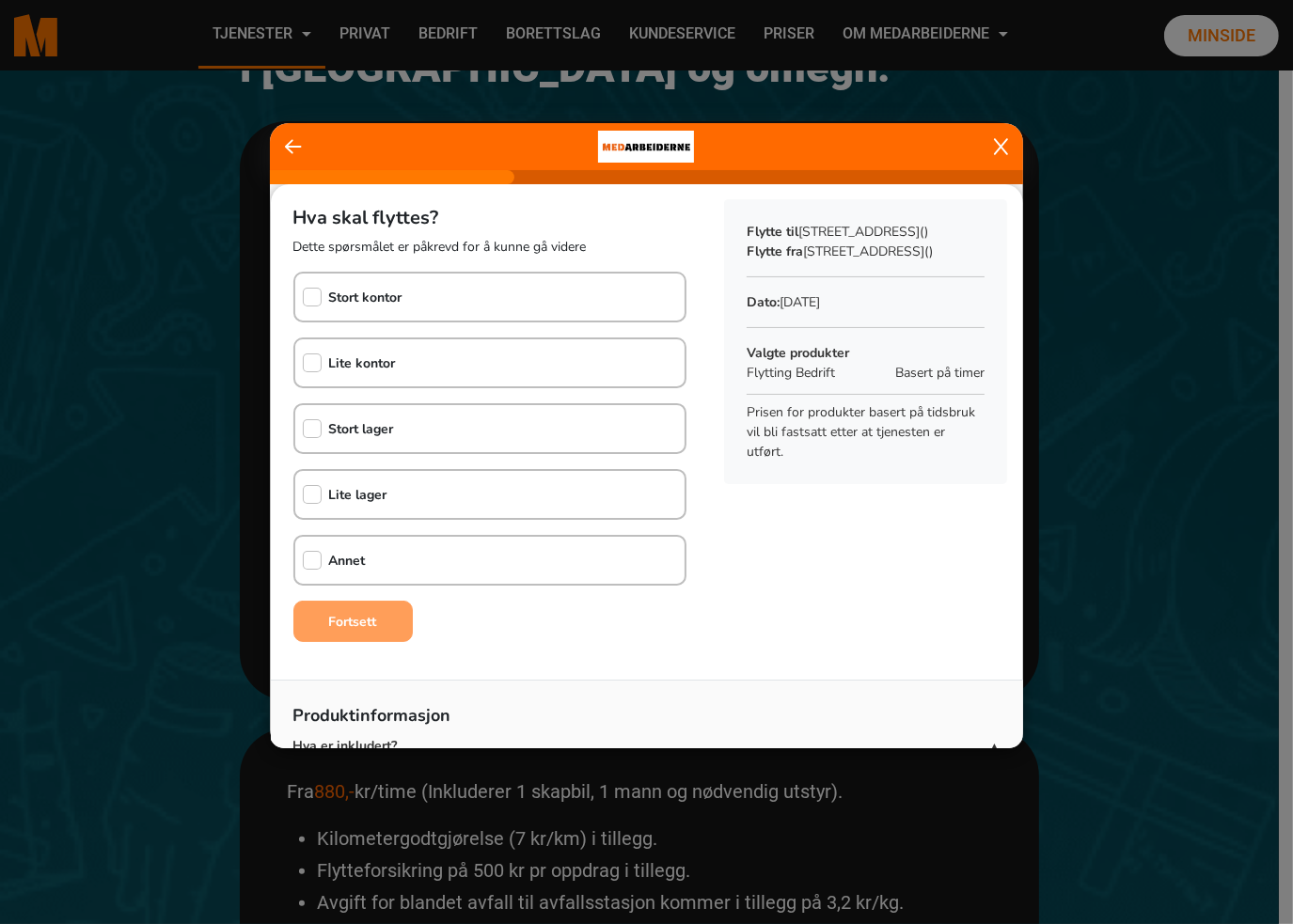
click at [372, 357] on b "Lite kontor" at bounding box center [363, 363] width 67 height 18
checkbox input "true"
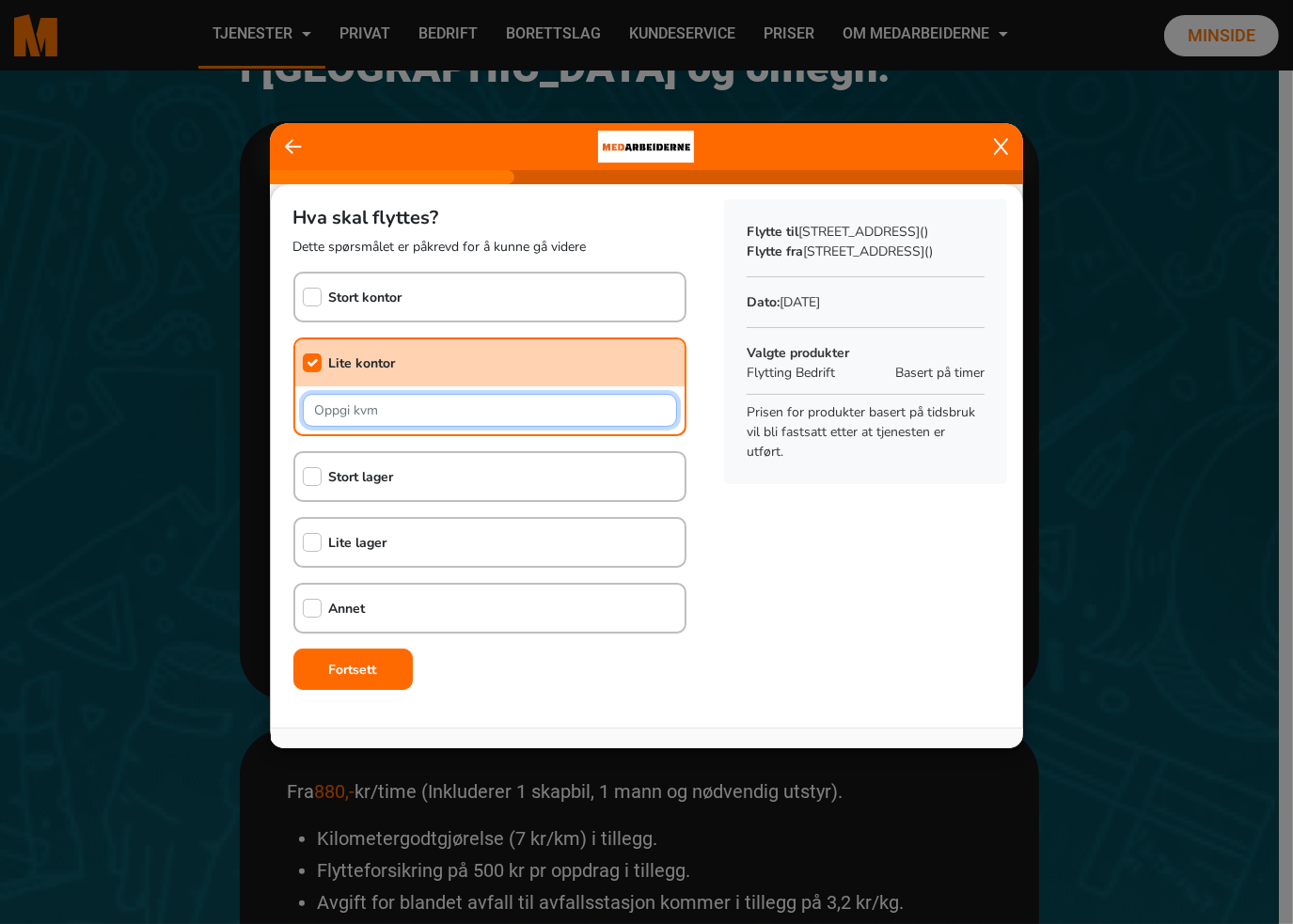
click at [419, 409] on input "text" at bounding box center [490, 410] width 375 height 32
type input "10"
click at [916, 633] on div "Hva skal flyttes? Dette spørsmålet er påkrevd for å kunne gå videre Stort konto…" at bounding box center [647, 445] width 752 height 521
click at [314, 363] on input "checkbox" at bounding box center [312, 363] width 19 height 19
checkbox input "false"
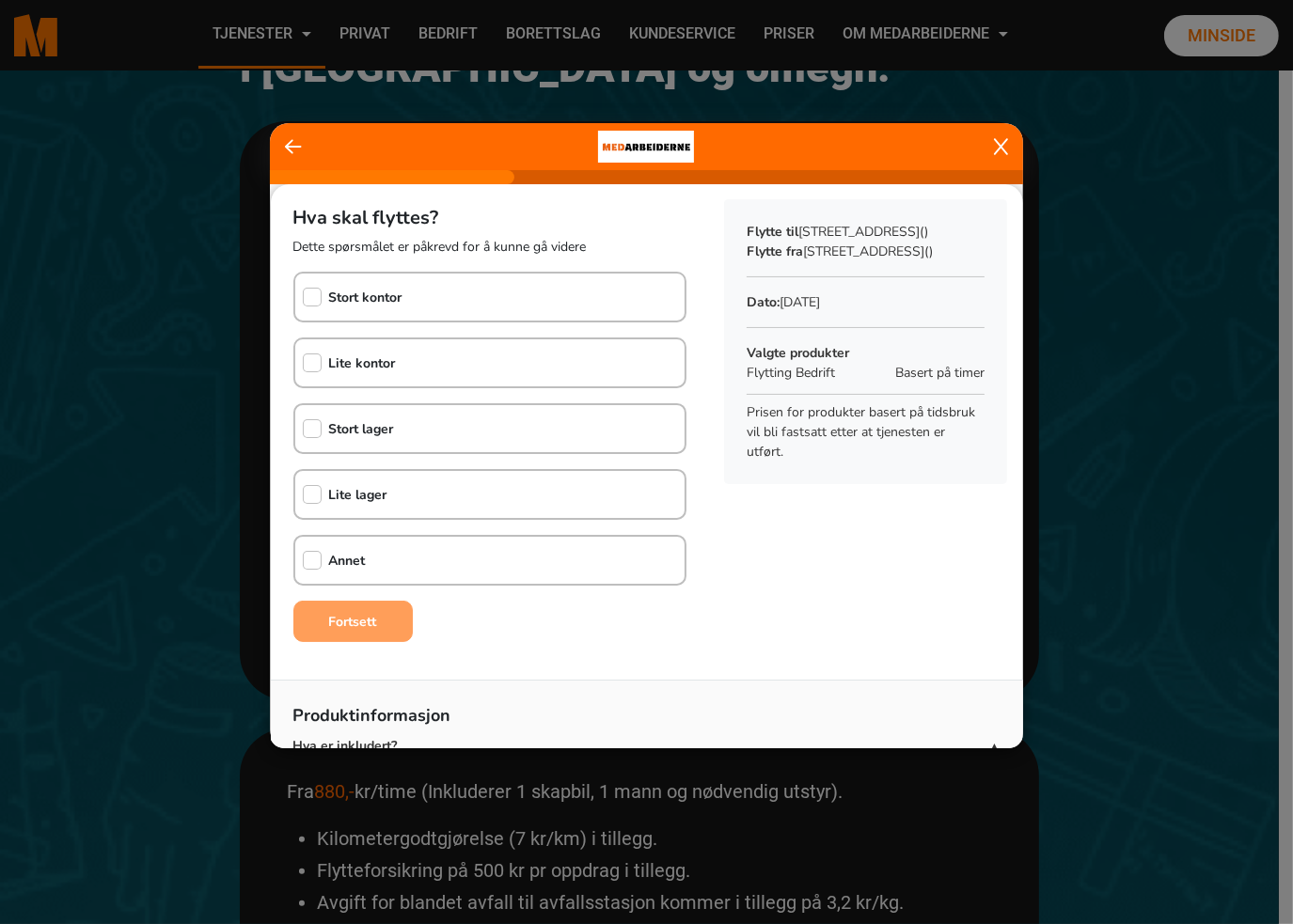
click at [346, 556] on b "Annet" at bounding box center [348, 560] width 36 height 18
checkbox input "true"
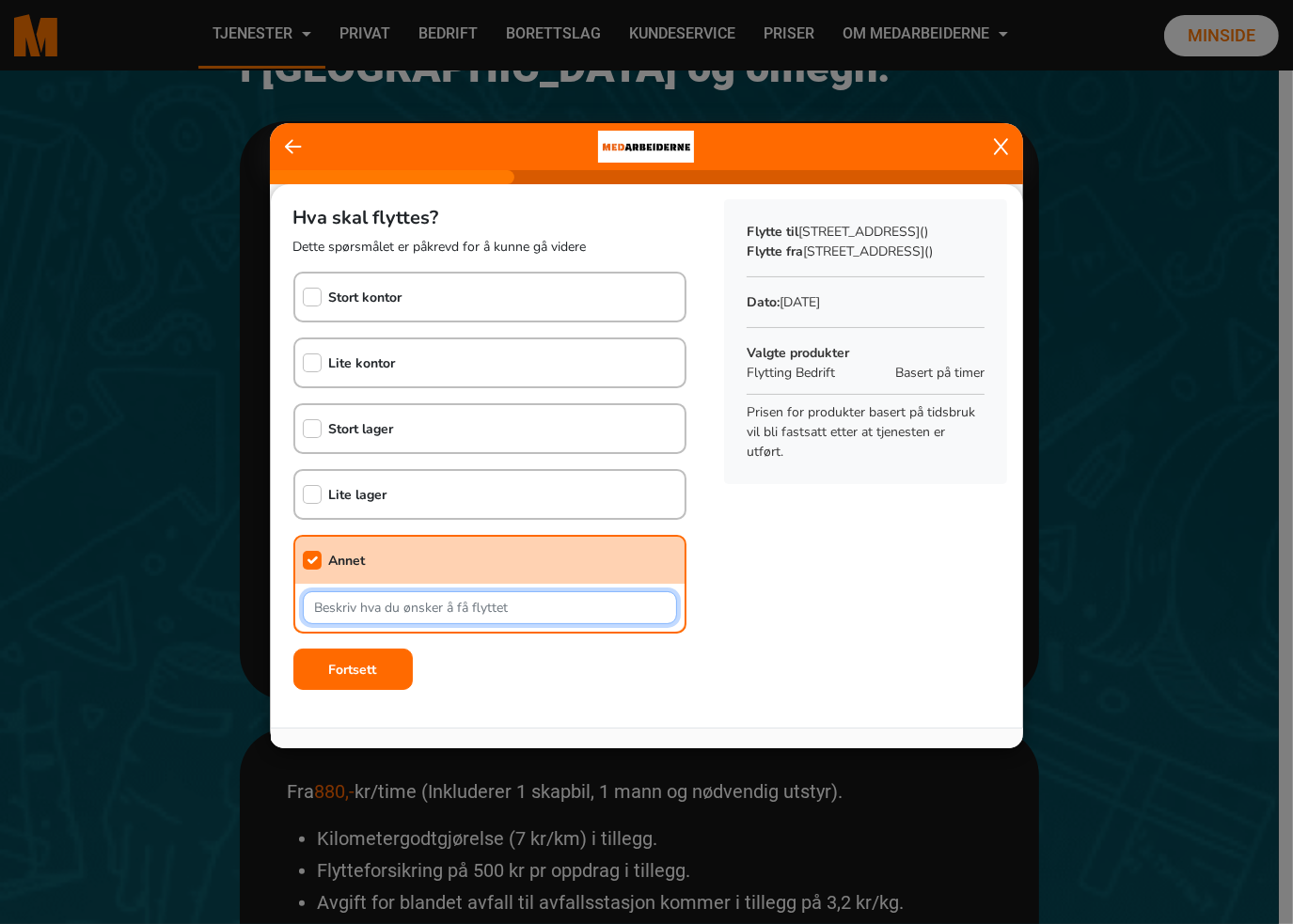
click at [358, 602] on input "text" at bounding box center [490, 607] width 375 height 32
drag, startPoint x: 413, startPoint y: 604, endPoint x: 282, endPoint y: 600, distance: 131.1
click at [282, 600] on div "Hva skal flyttes? Dette spørsmålet er påkrevd for å kunne gå videre Stort konto…" at bounding box center [491, 441] width 439 height 514
click at [609, 603] on input "1 spisebord med innleggsplater og 1 skrivebord" at bounding box center [490, 607] width 375 height 32
type input "1 spisebord med innleggsplater og 1 skrivebord"
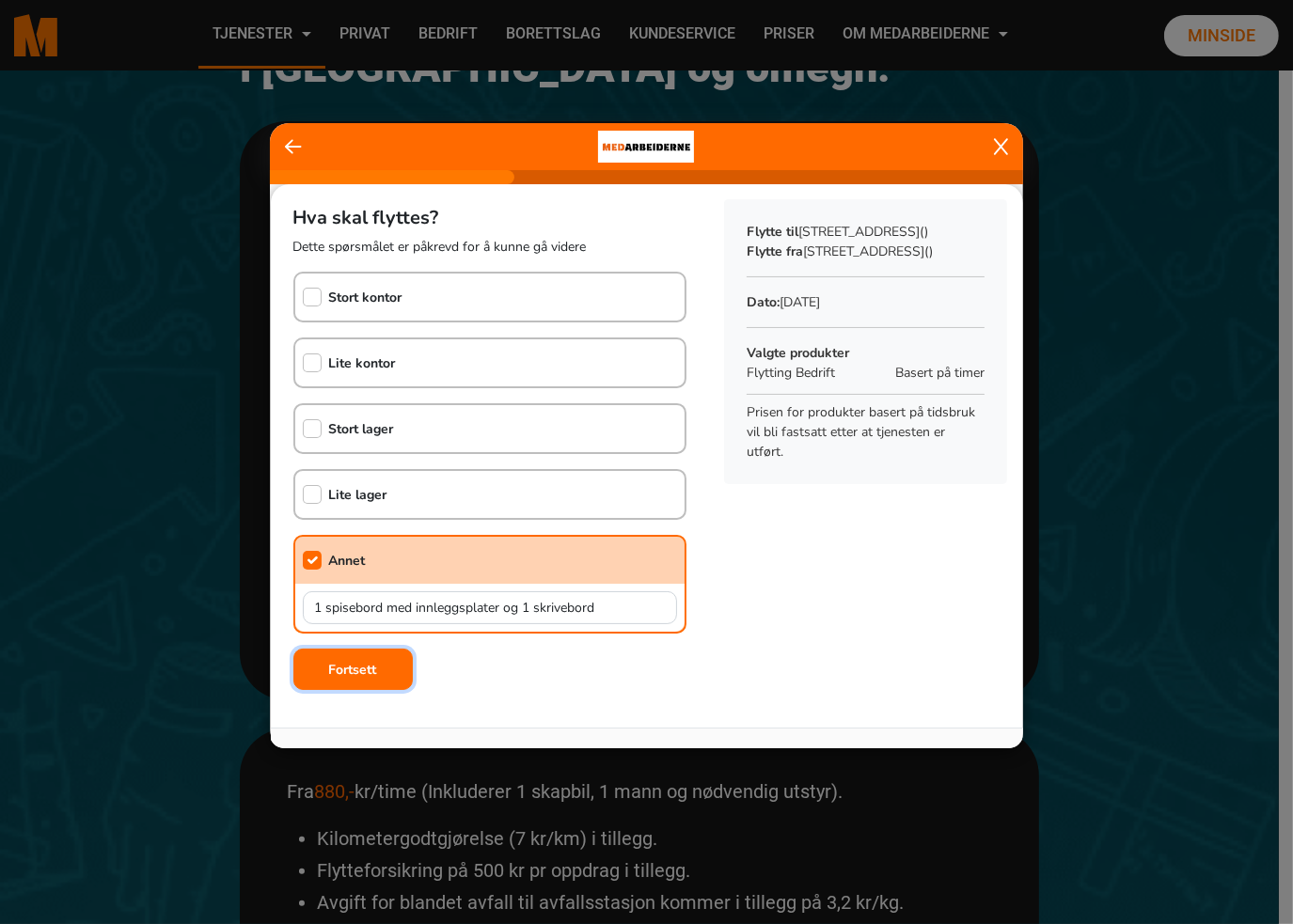
click at [365, 661] on b "Fortsett" at bounding box center [353, 669] width 48 height 18
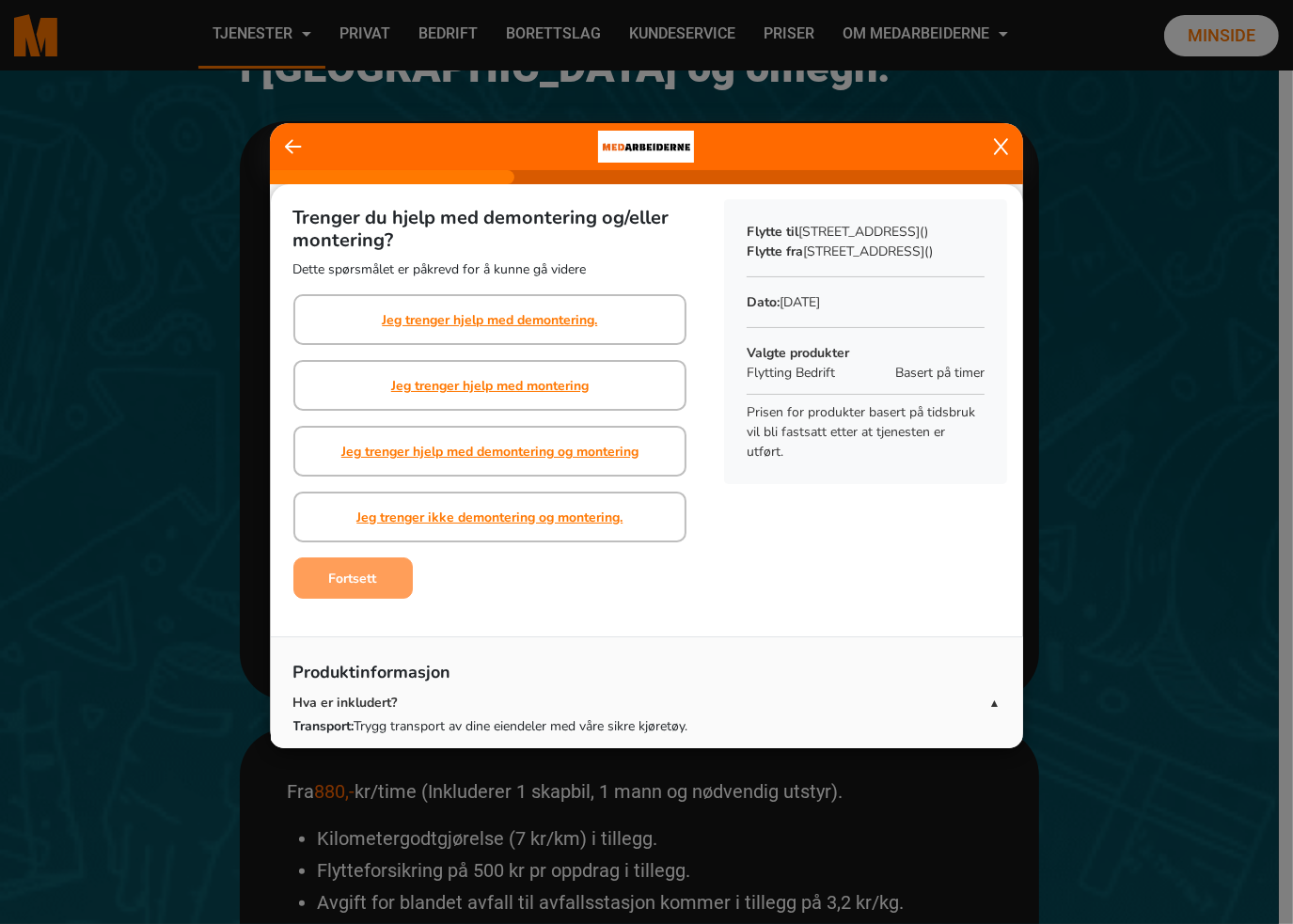
click at [538, 612] on div "Trenger du hjelp med demontering og/eller montering? Dette spørsmålet er påkrev…" at bounding box center [647, 606] width 752 height 845
click at [535, 613] on div "Trenger du hjelp med demontering og/eller montering? Dette spørsmålet er påkrev…" at bounding box center [647, 606] width 752 height 845
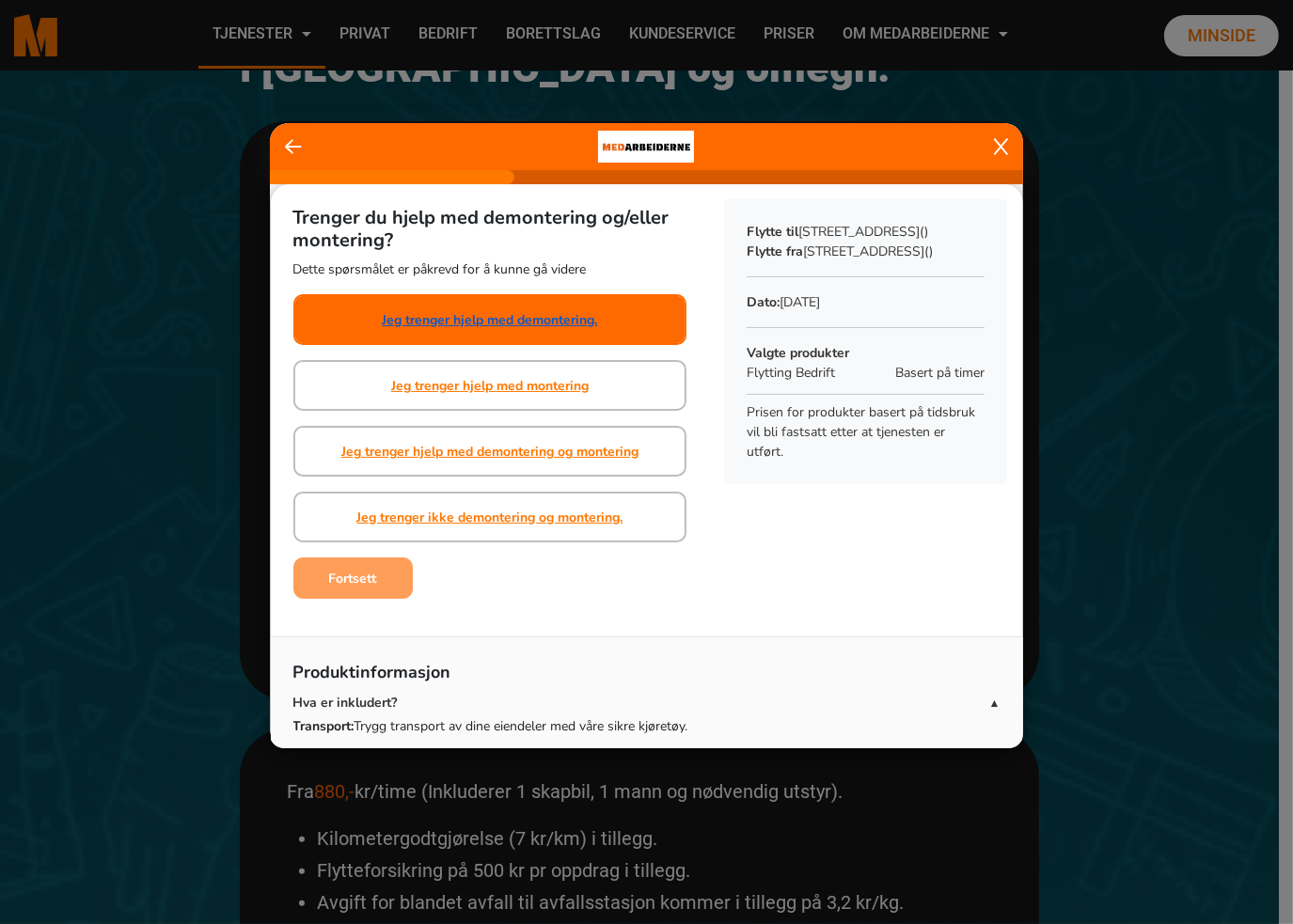
click at [548, 320] on link "Jeg trenger hjelp med demontering." at bounding box center [490, 320] width 216 height 20
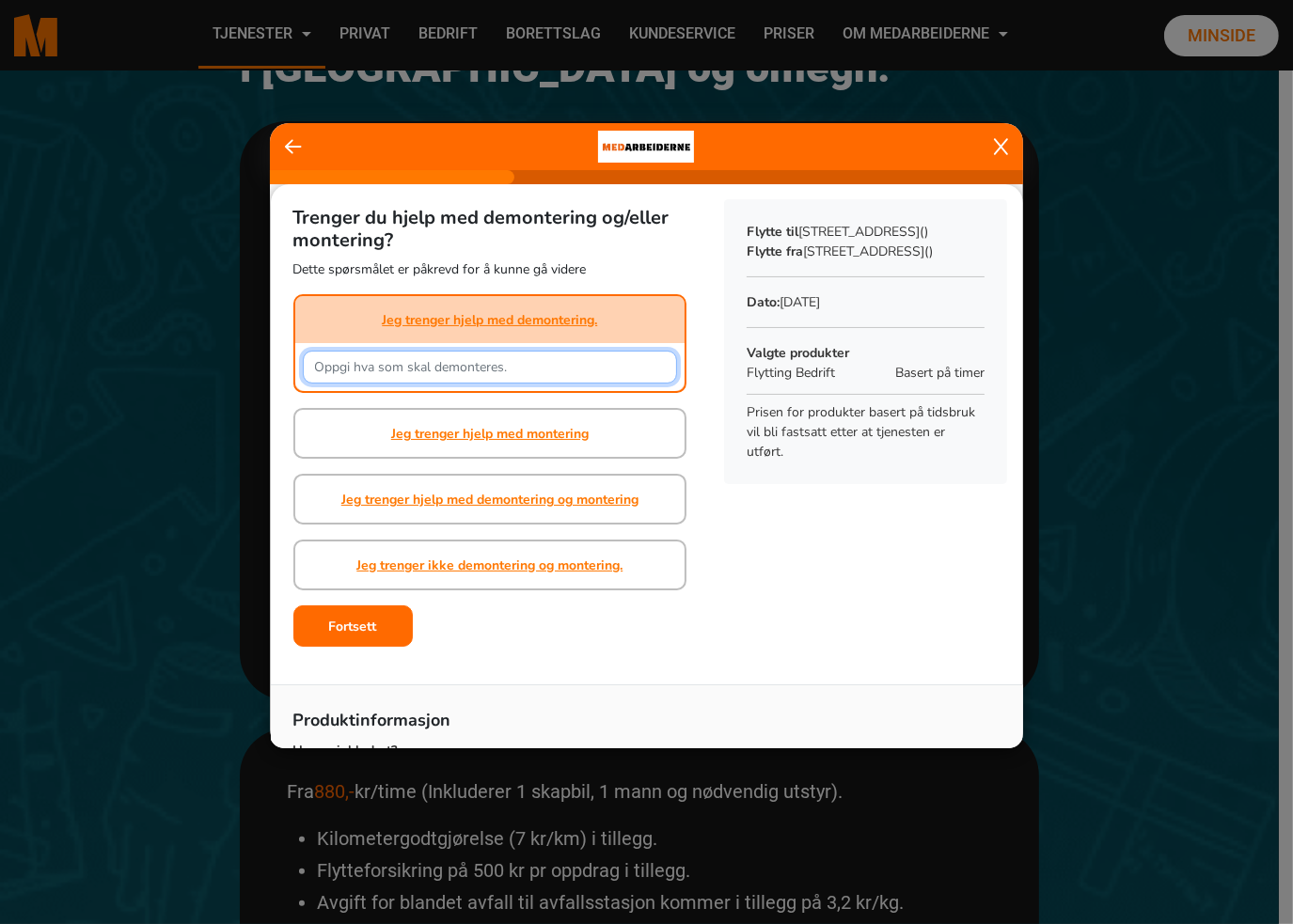
click at [508, 367] on input "text" at bounding box center [490, 367] width 375 height 32
type input "1 spisebord og 1 skrivebord"
click at [522, 631] on div "Fortsett" at bounding box center [490, 625] width 394 height 41
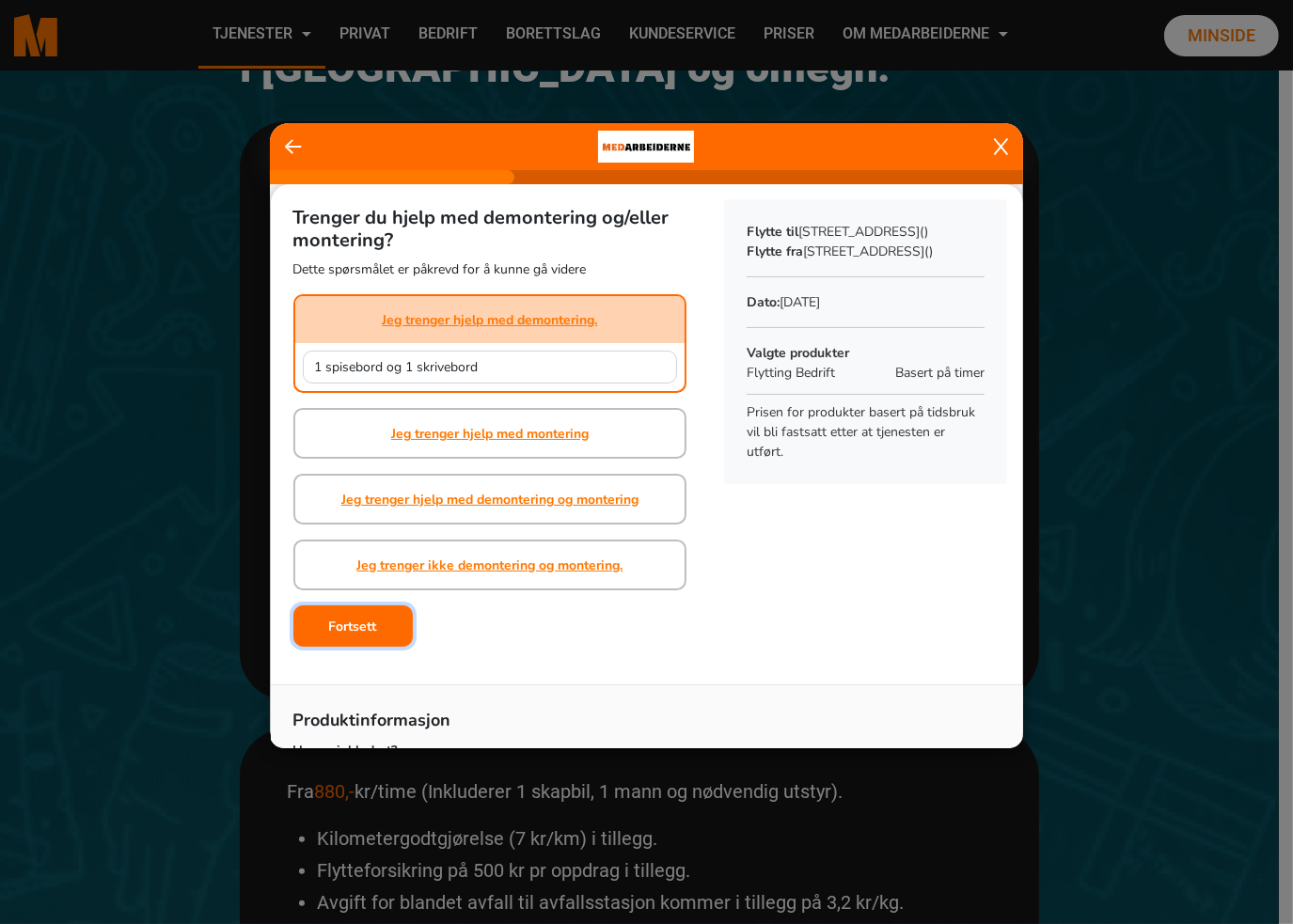
click at [361, 620] on b "Fortsett" at bounding box center [353, 626] width 48 height 18
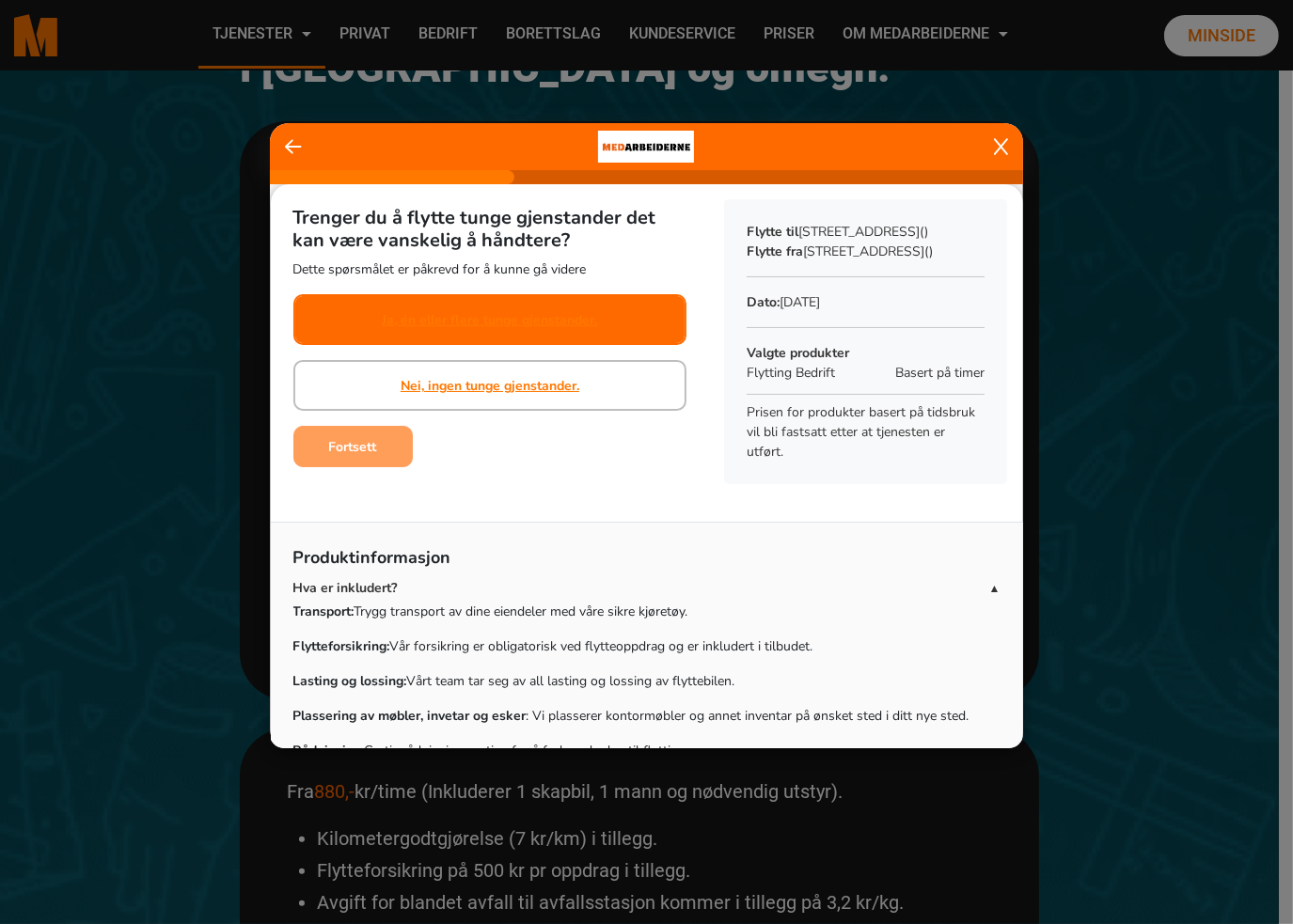
click at [516, 337] on div "Ja, én eller flere tunge gjenstander." at bounding box center [490, 319] width 216 height 47
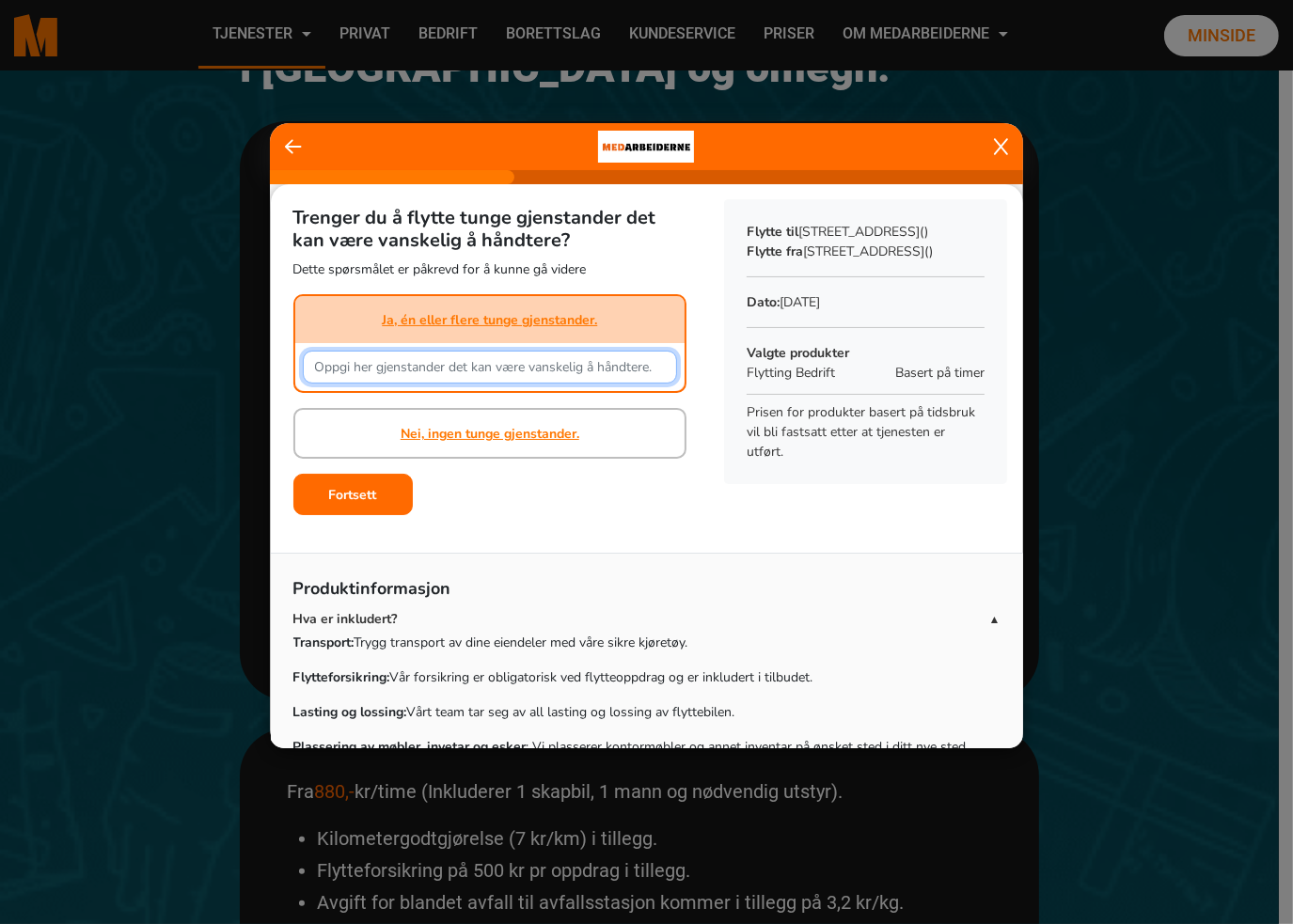
click at [433, 371] on input "text" at bounding box center [490, 367] width 375 height 32
type input "1 spisebord med innleggplater og 1 skrivebord"
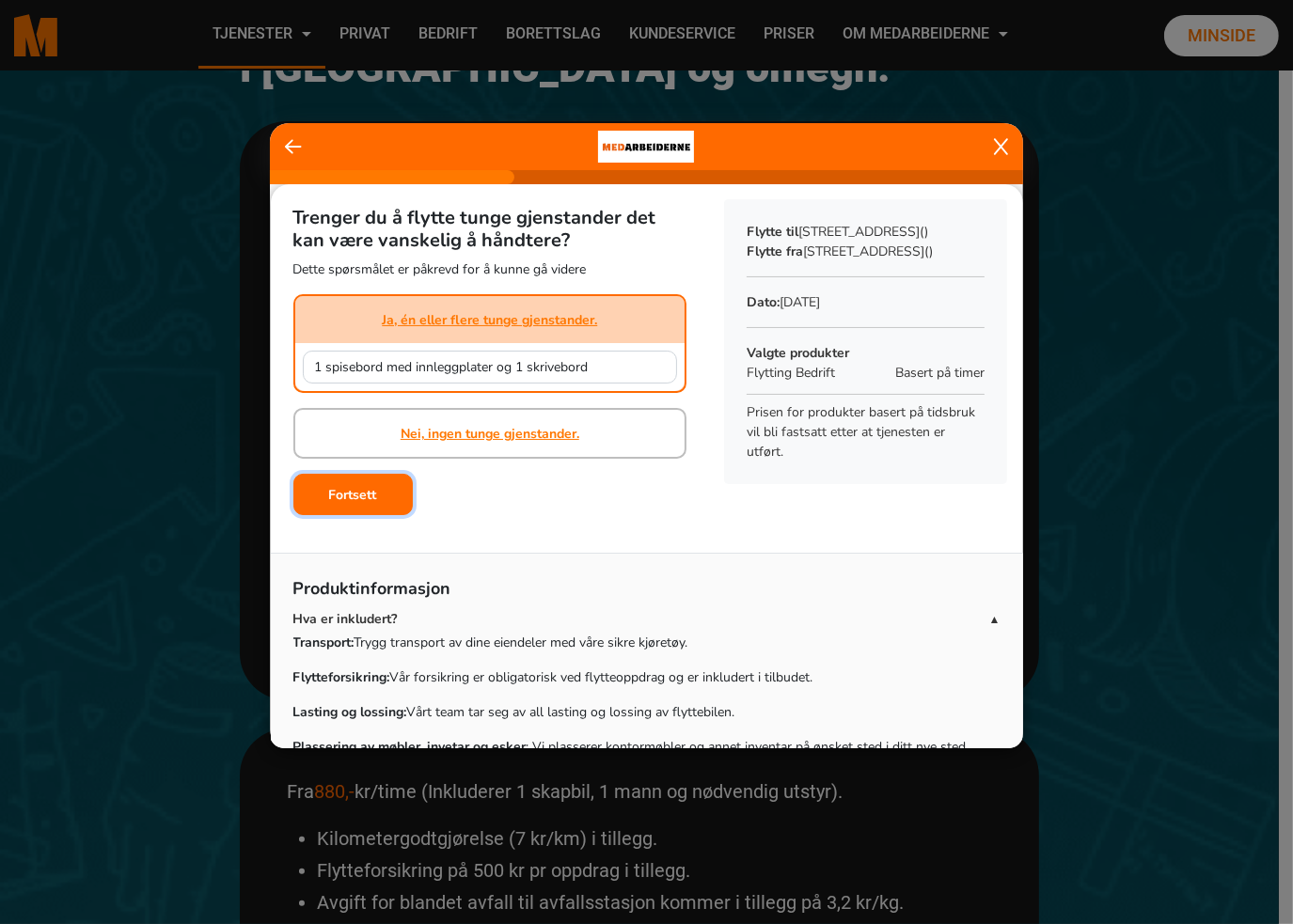
click at [350, 490] on b "Fortsett" at bounding box center [353, 494] width 48 height 18
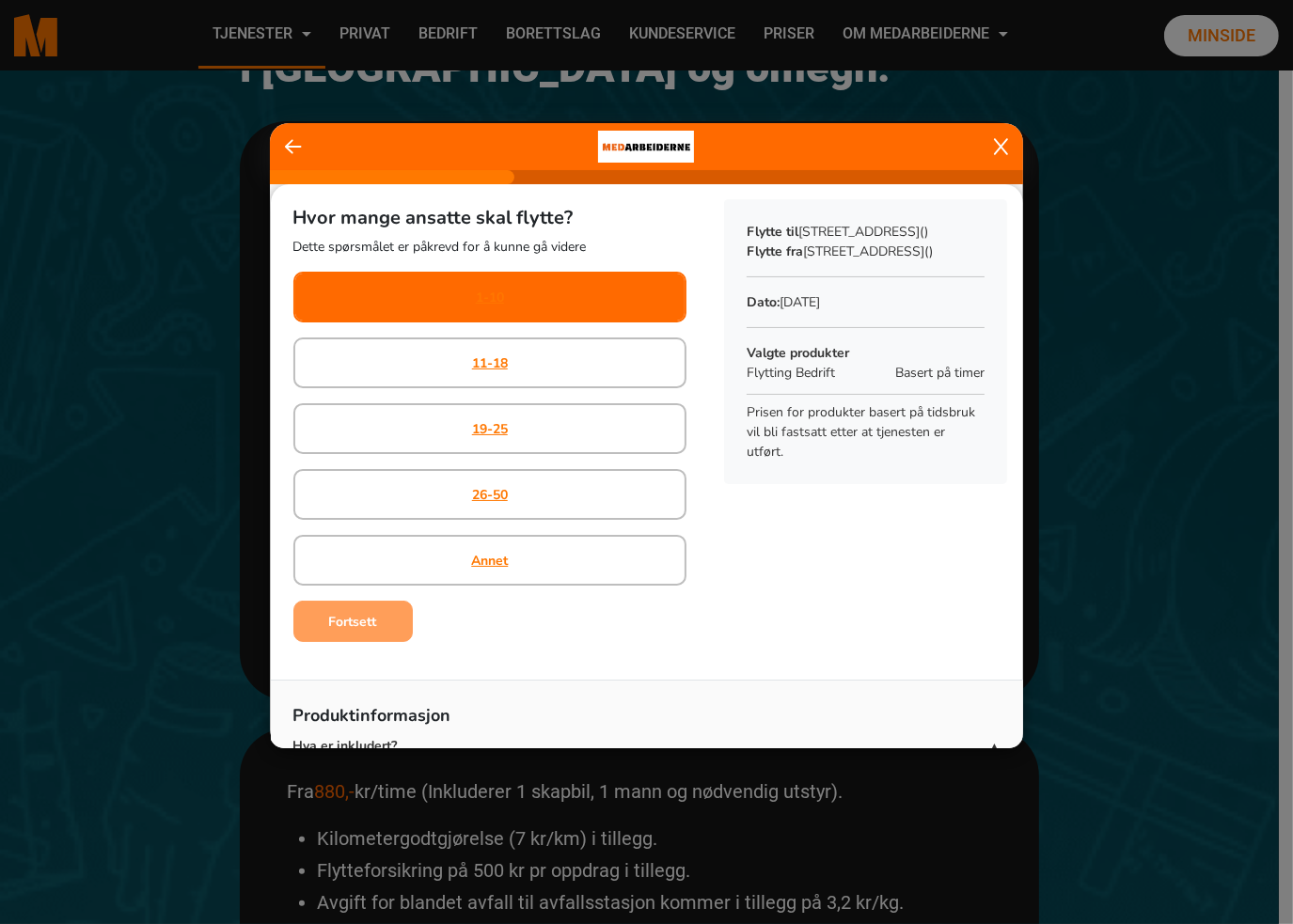
click at [512, 287] on div "1-10" at bounding box center [490, 297] width 394 height 51
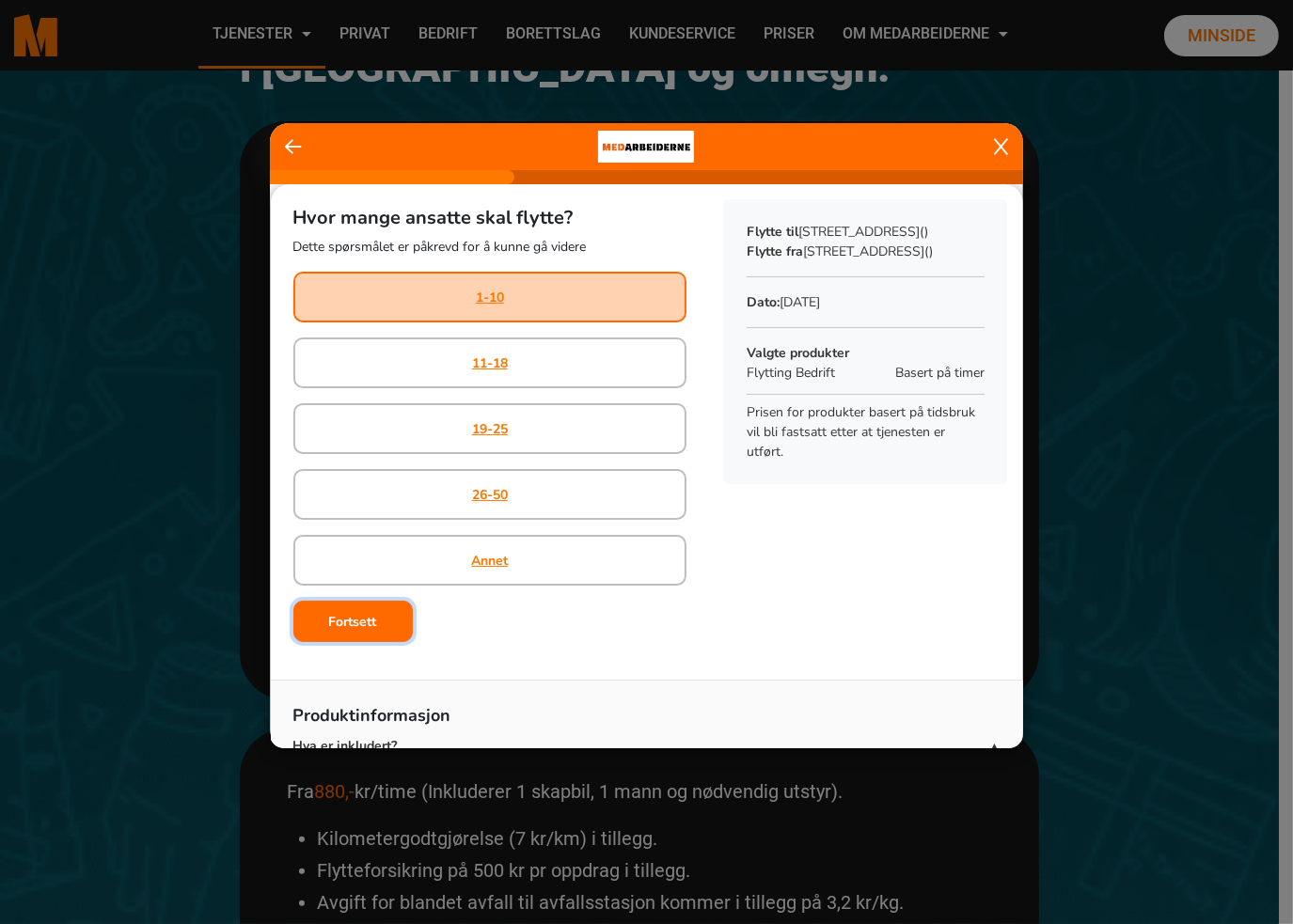
click at [357, 620] on b "Fortsett" at bounding box center [353, 621] width 48 height 18
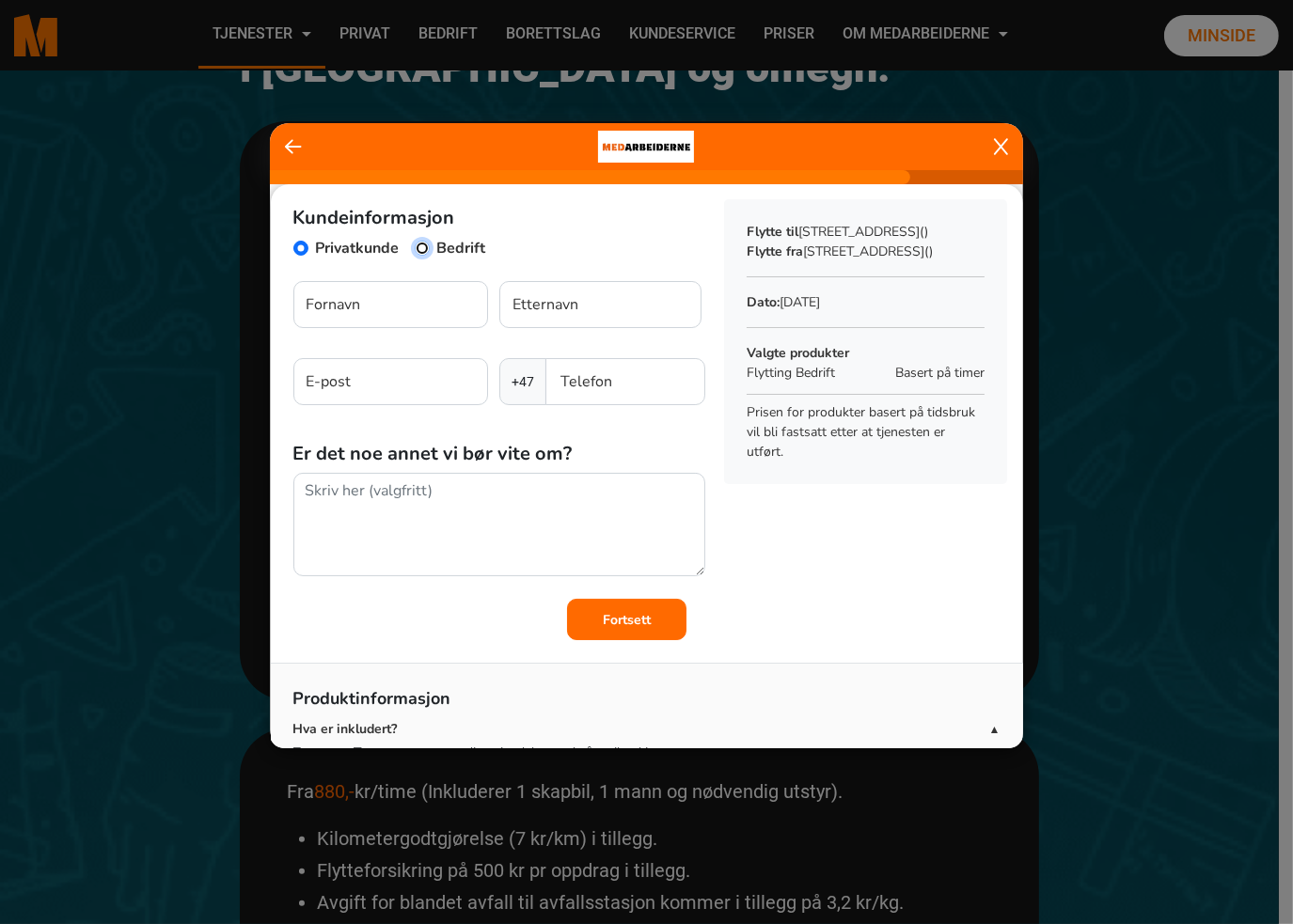
click at [424, 243] on input "Bedrift" at bounding box center [422, 248] width 15 height 15
radio input "true"
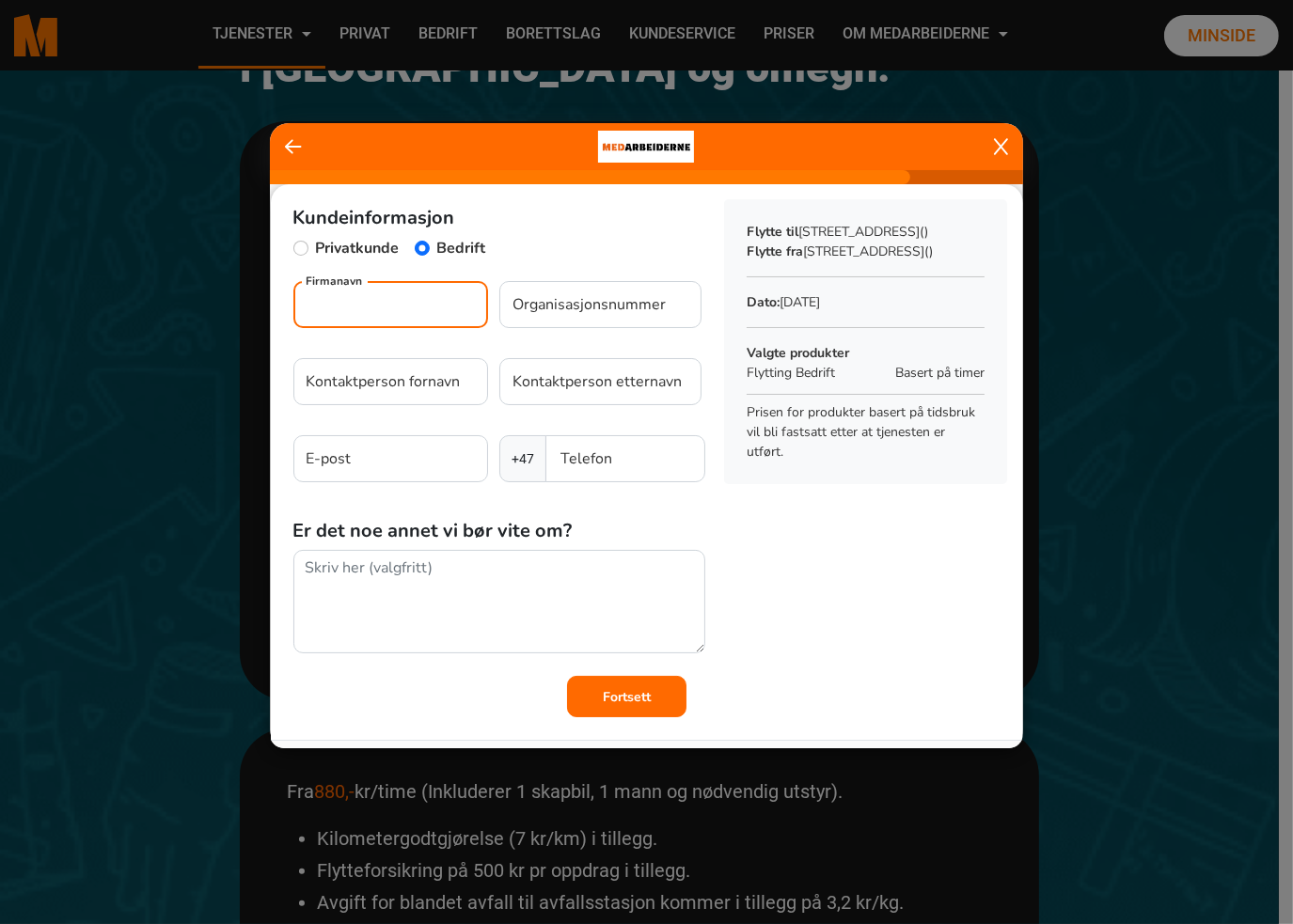
click at [385, 304] on input "Firmanavn" at bounding box center [391, 304] width 195 height 47
click at [338, 300] on input "Musikkfondene" at bounding box center [391, 304] width 195 height 47
paste input "994944657"
type input "Musikkfondene"
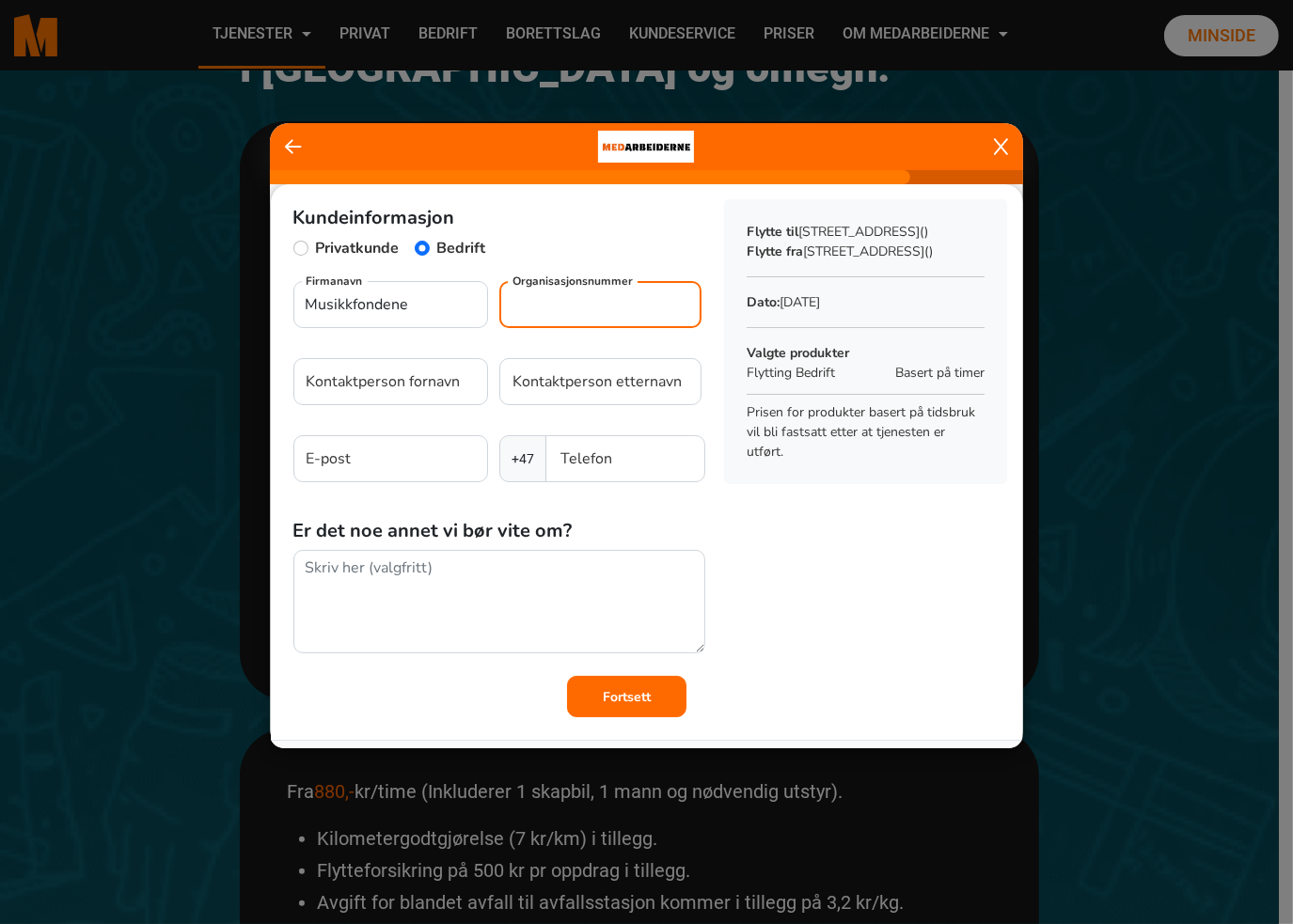
click at [553, 301] on input "Organisasjonsnummer" at bounding box center [601, 304] width 202 height 47
paste input "994944657"
type input "994944657"
click at [412, 388] on input "Kontaktperson fornavn" at bounding box center [391, 381] width 195 height 47
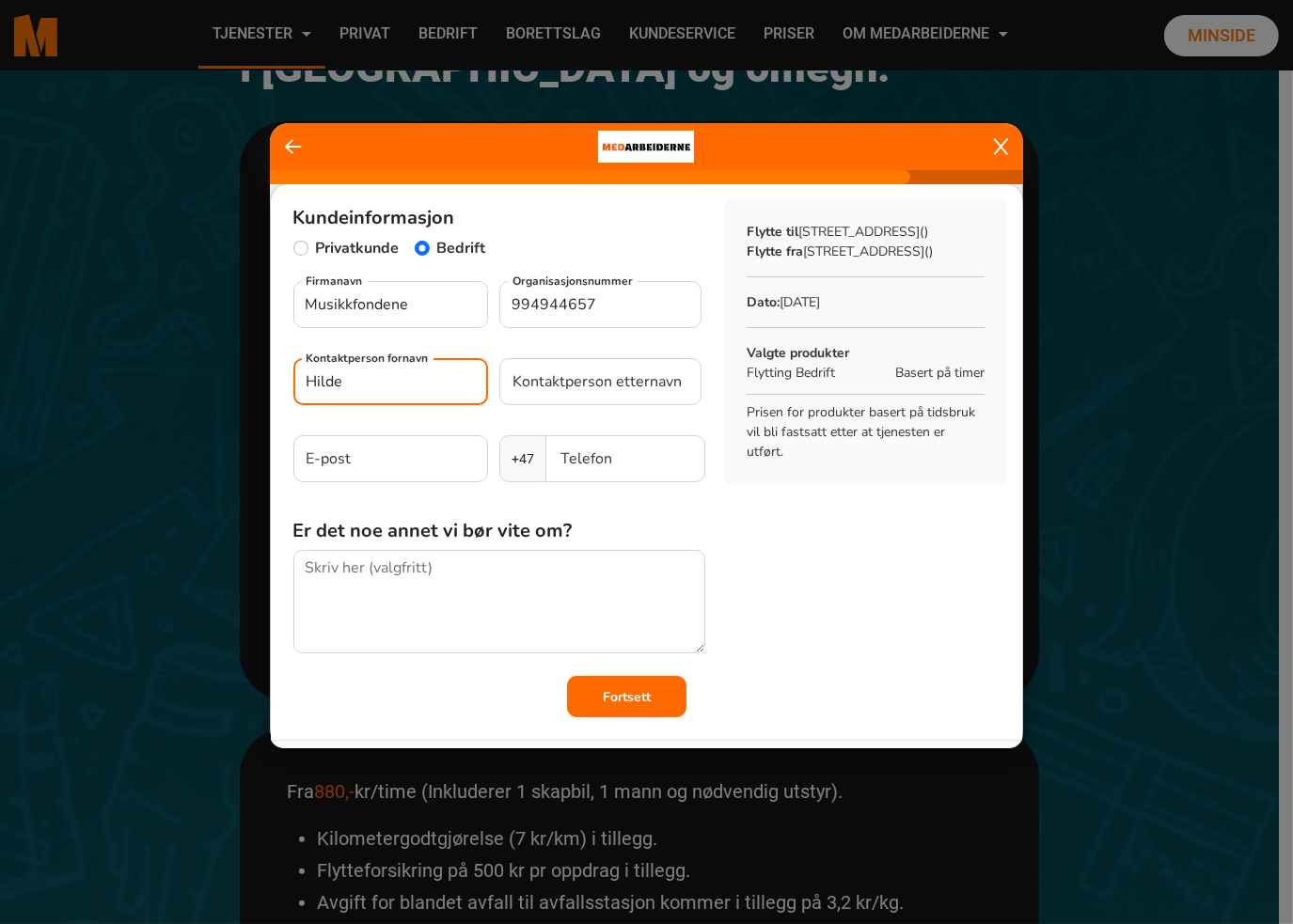
type input "Hilde"
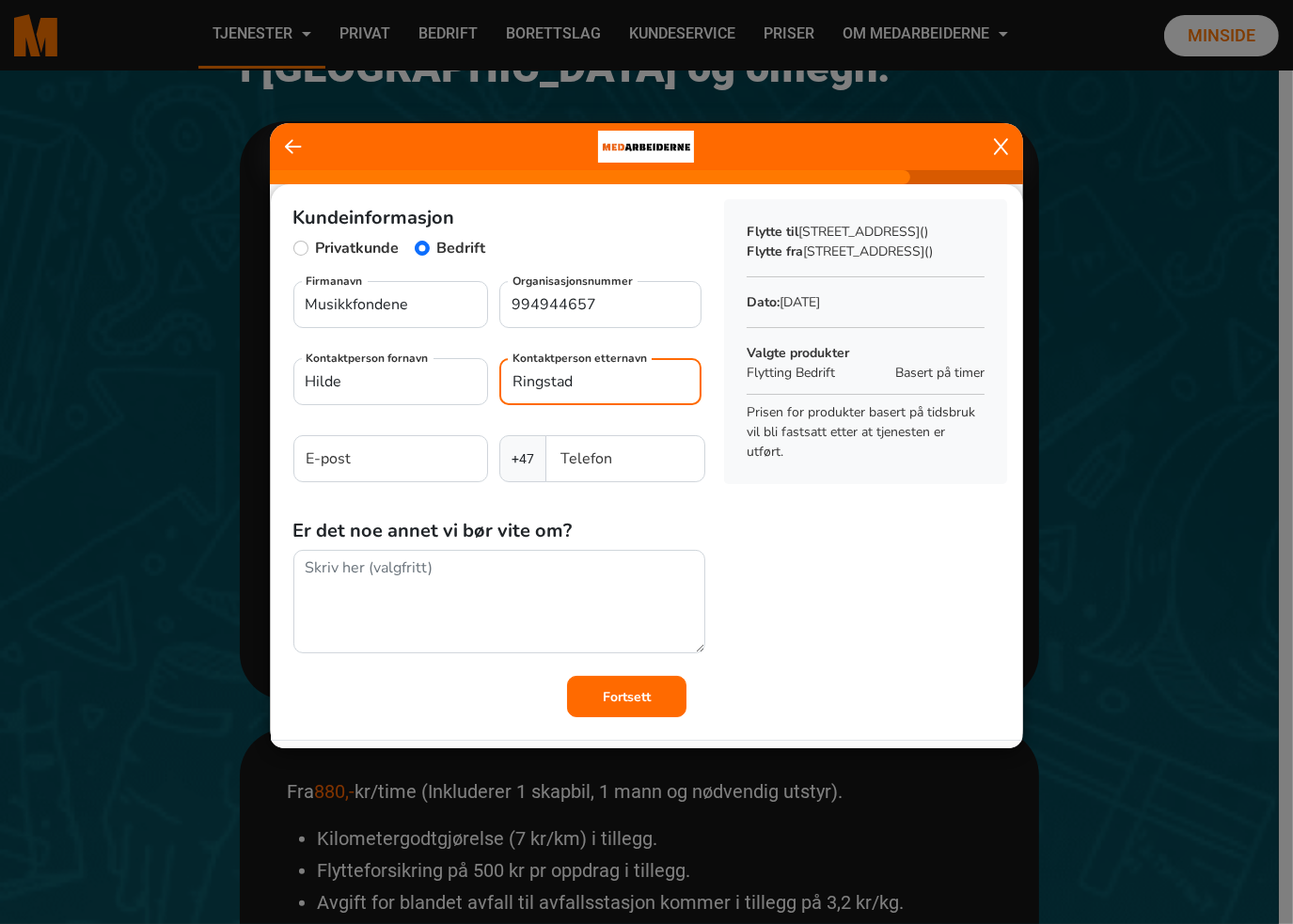
type input "Ringstad"
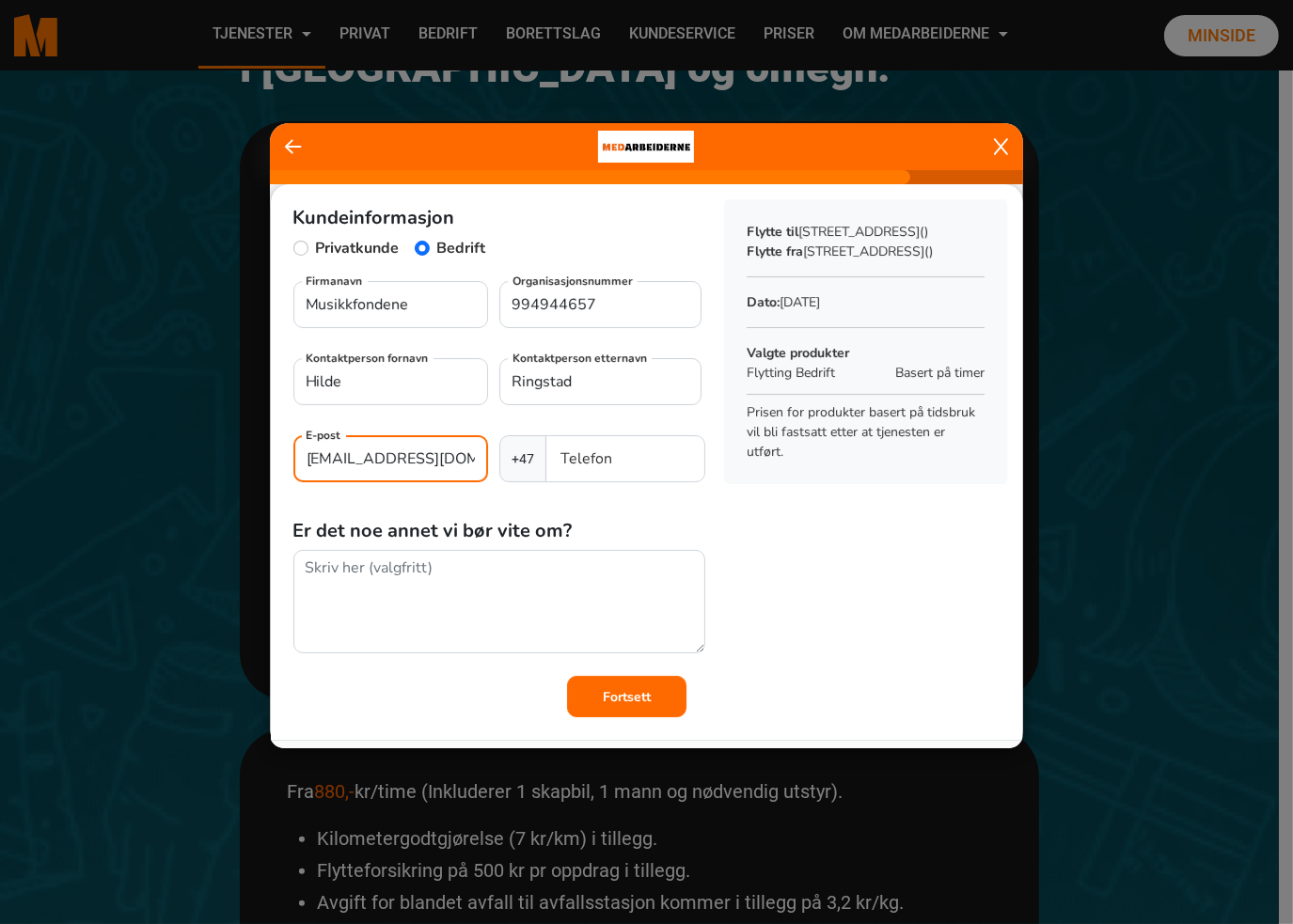
type input "post@musikkfondene.no"
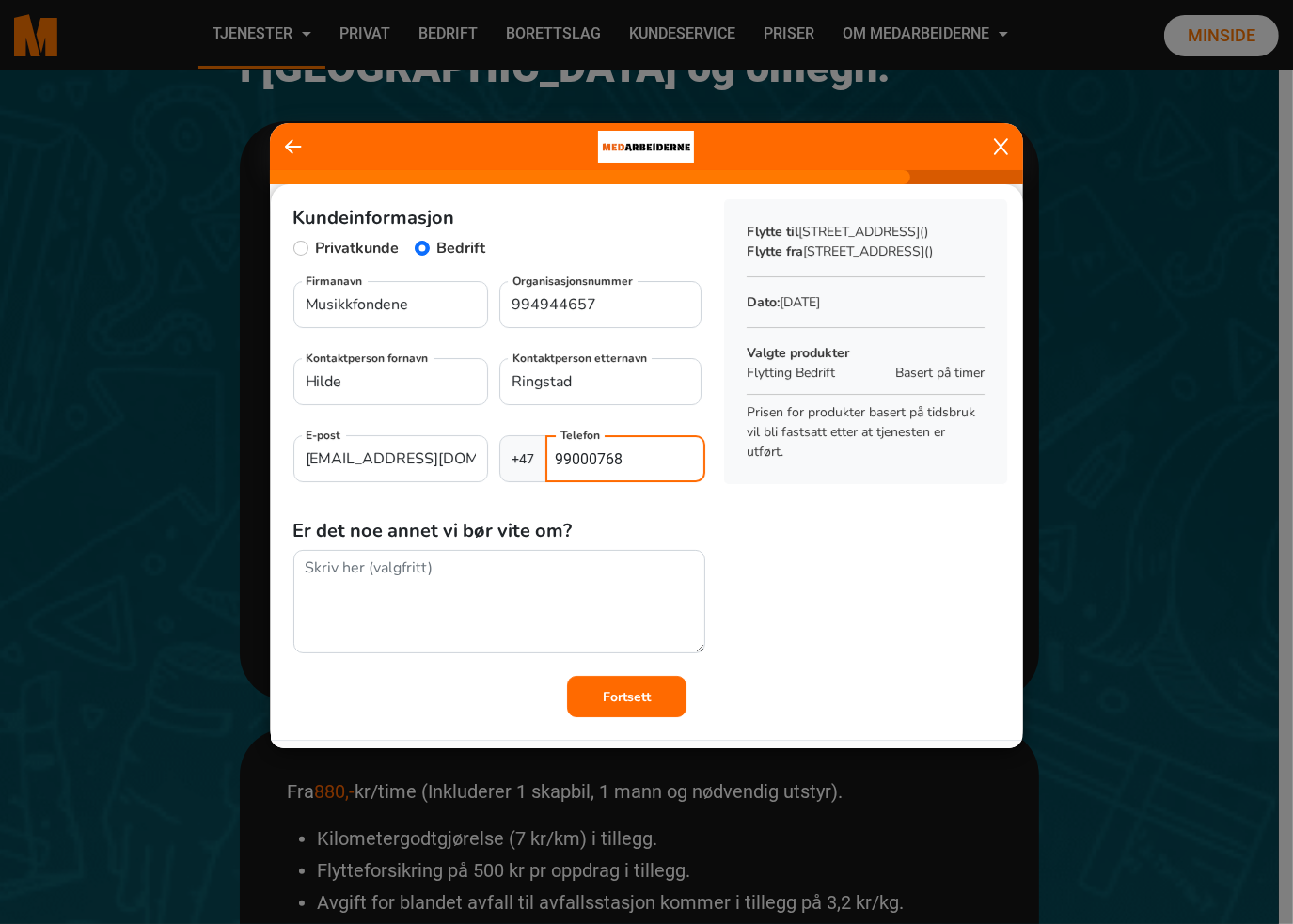
type input "99000768"
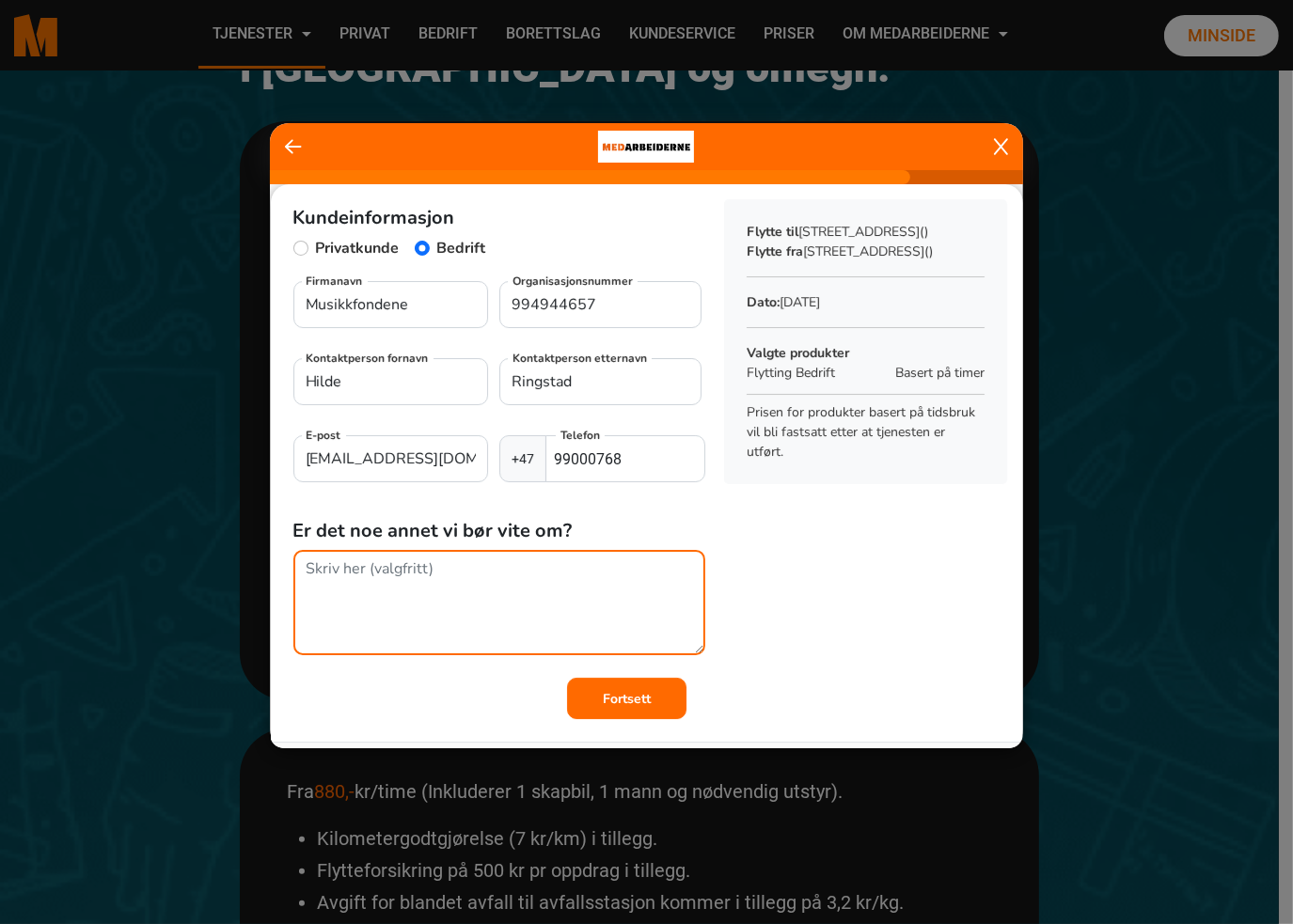
click at [364, 574] on textarea at bounding box center [499, 602] width 413 height 105
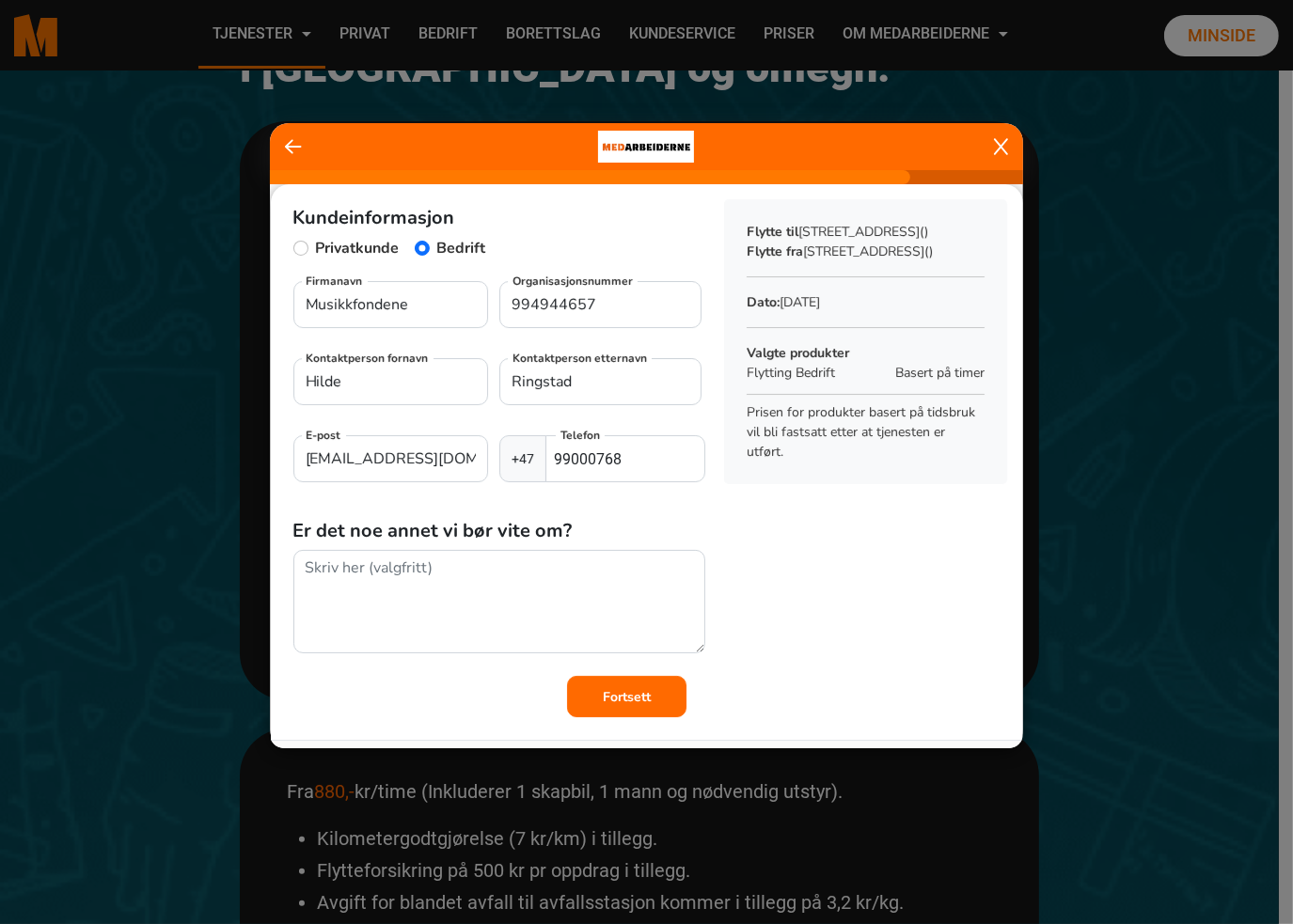
click at [870, 608] on div "Kundeinformasjon Privatkunde Bedrift Musikkfondene Firmanavn 994944657 Organisa…" at bounding box center [647, 451] width 752 height 533
click at [617, 687] on button "Fortsett" at bounding box center [626, 696] width 119 height 41
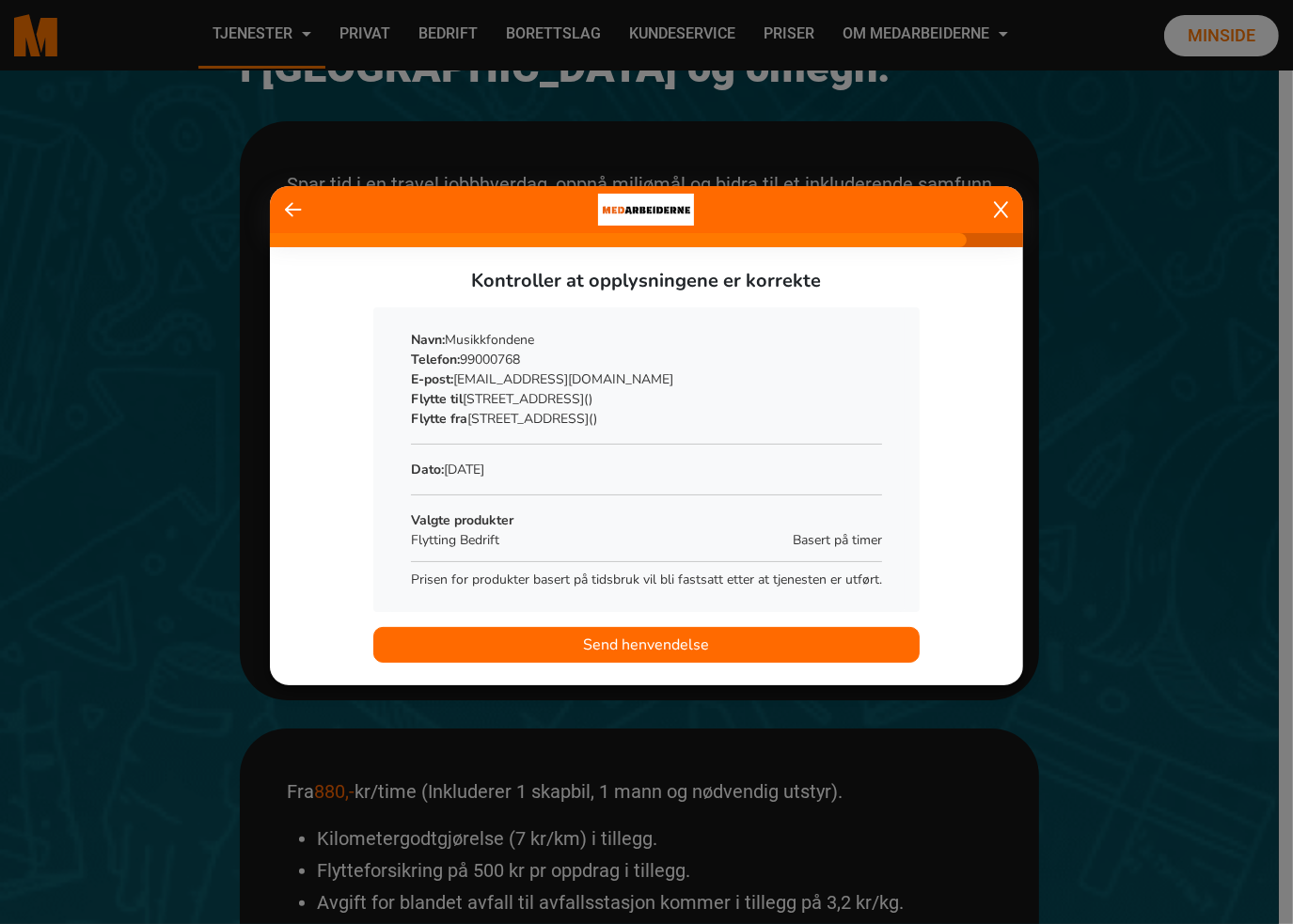
click at [644, 642] on span "Send henvendelse" at bounding box center [647, 645] width 126 height 23
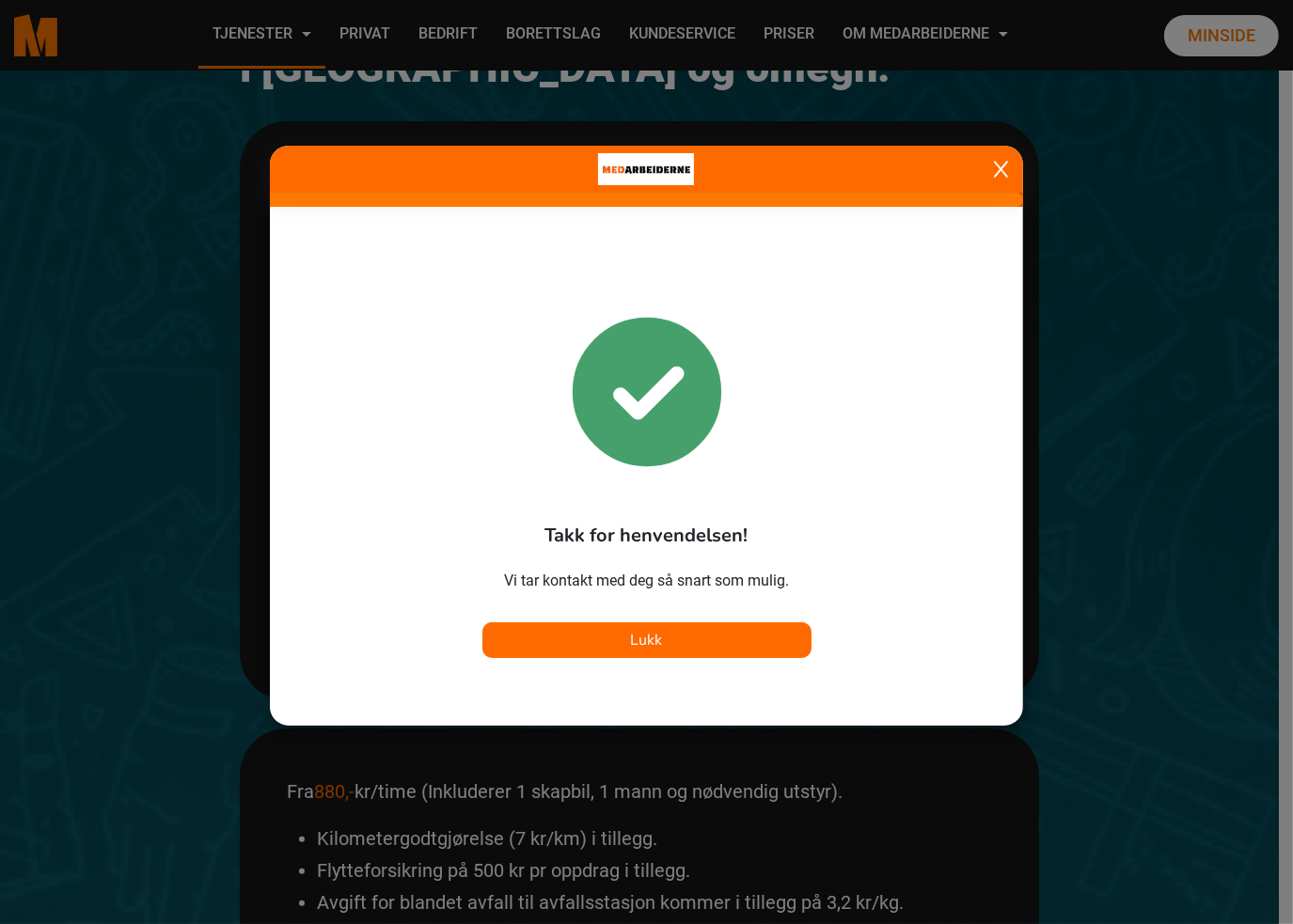
click at [644, 640] on span "Lukk" at bounding box center [646, 640] width 32 height 21
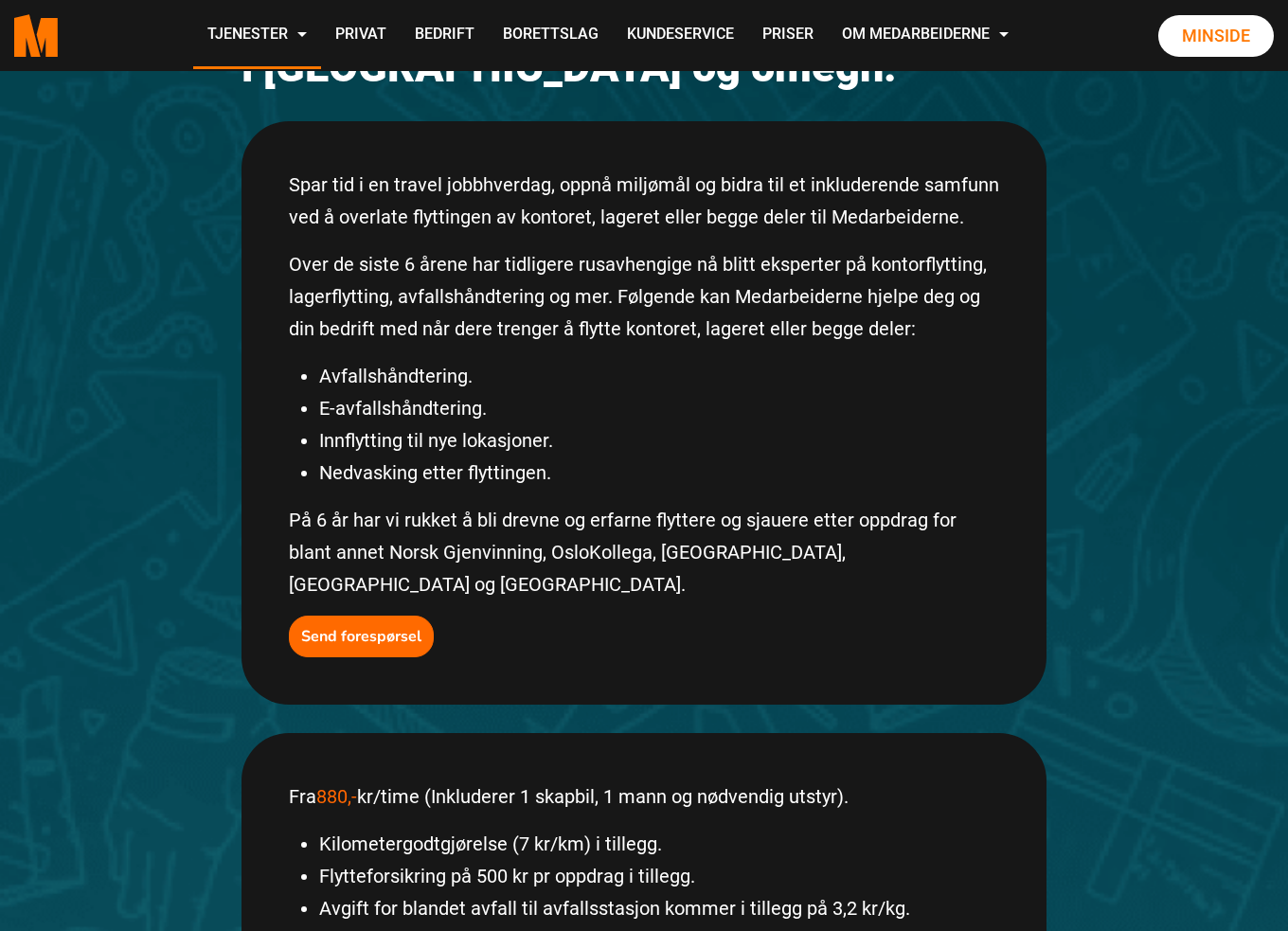
click at [648, 644] on div "Spar tid i en travel jobbhverdag, oppnå miljømål og bidra til et inkluderende s…" at bounding box center [644, 413] width 805 height 584
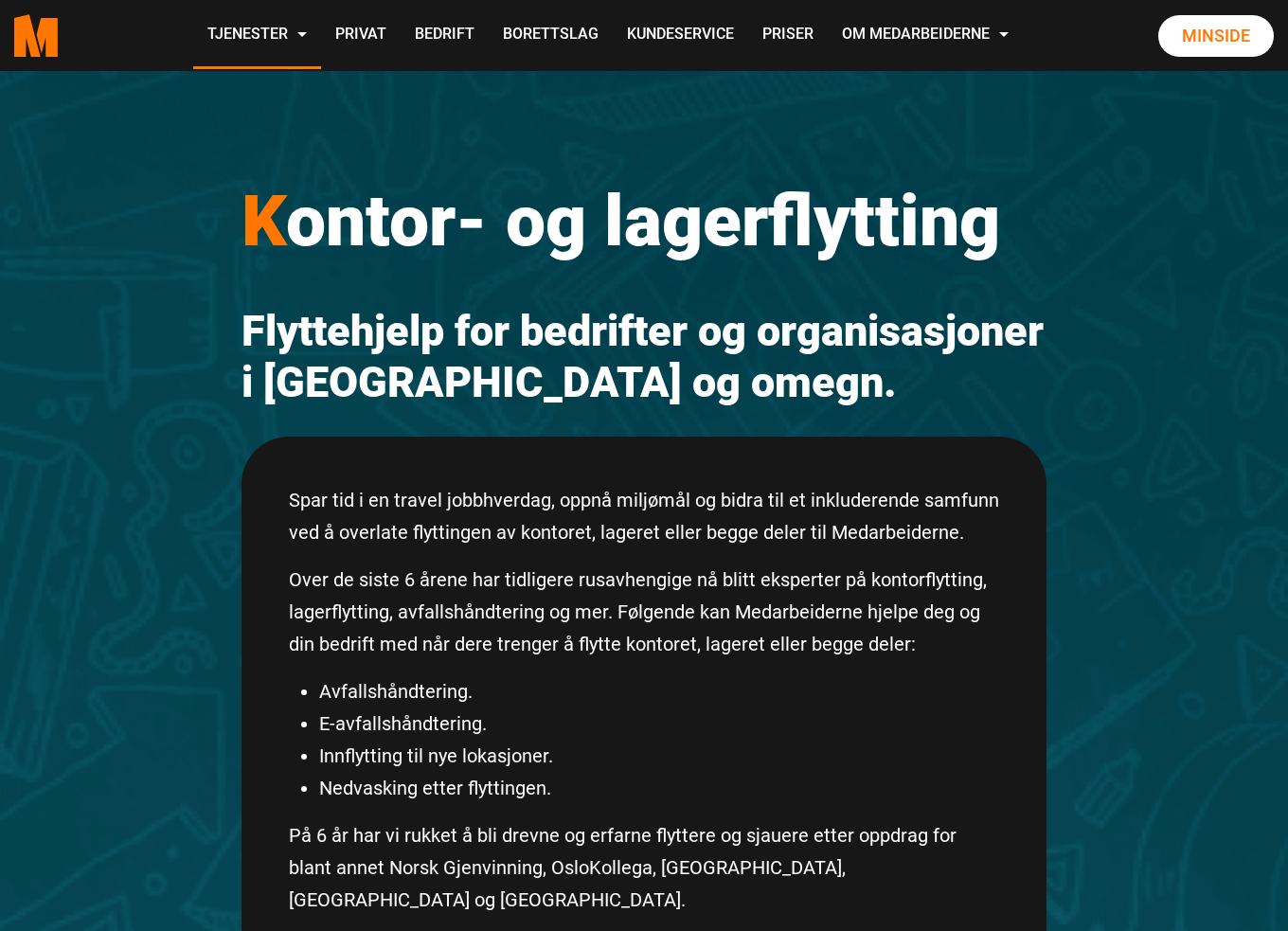
click at [649, 643] on p "Over de siste 6 årene har tidligere rusavhengige nå blitt eksperter på kontorfl…" at bounding box center [644, 612] width 711 height 96
